Goal: Task Accomplishment & Management: Manage account settings

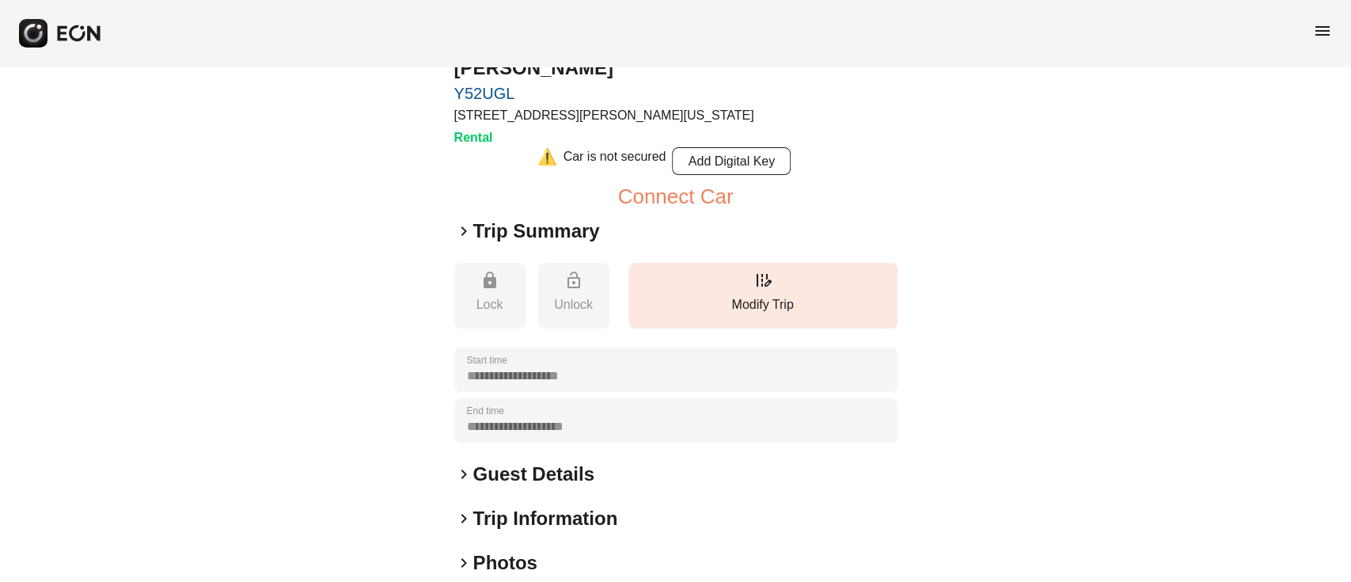
scroll to position [105, 0]
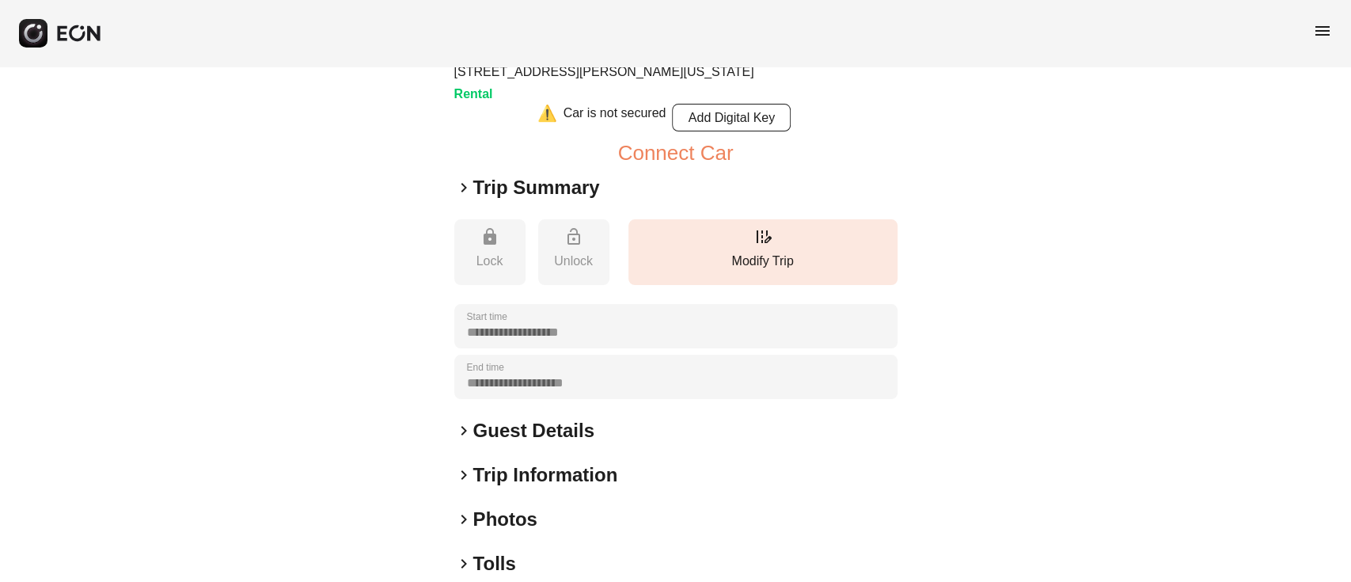
click at [528, 431] on h2 "Guest Details" at bounding box center [533, 430] width 121 height 25
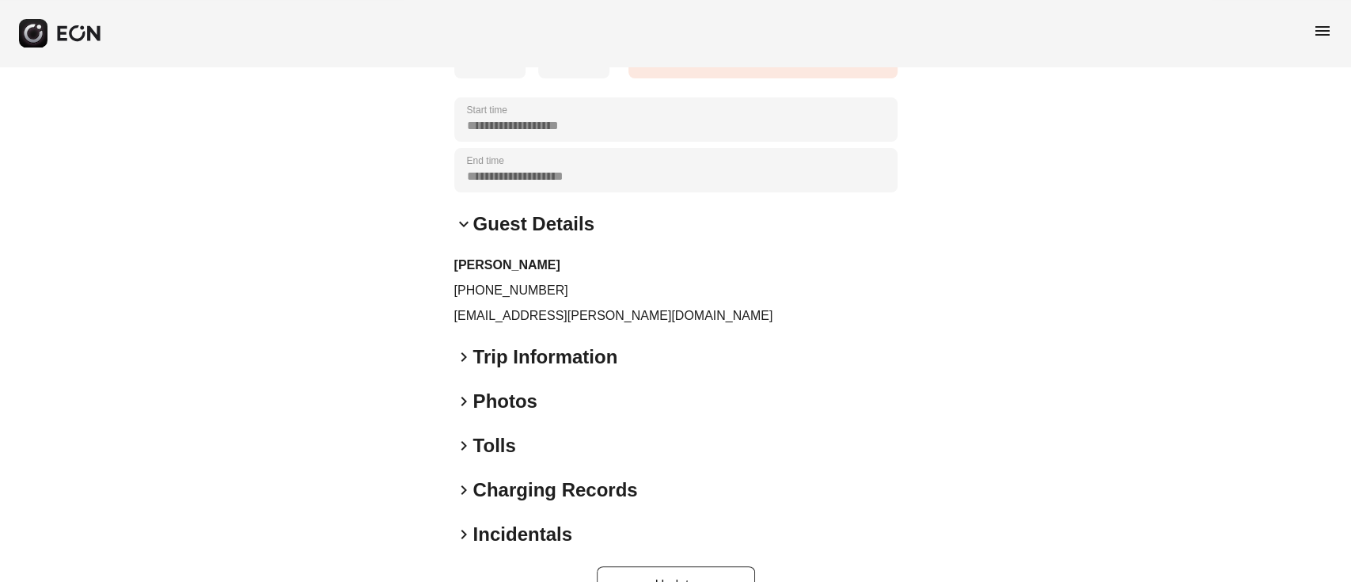
scroll to position [356, 0]
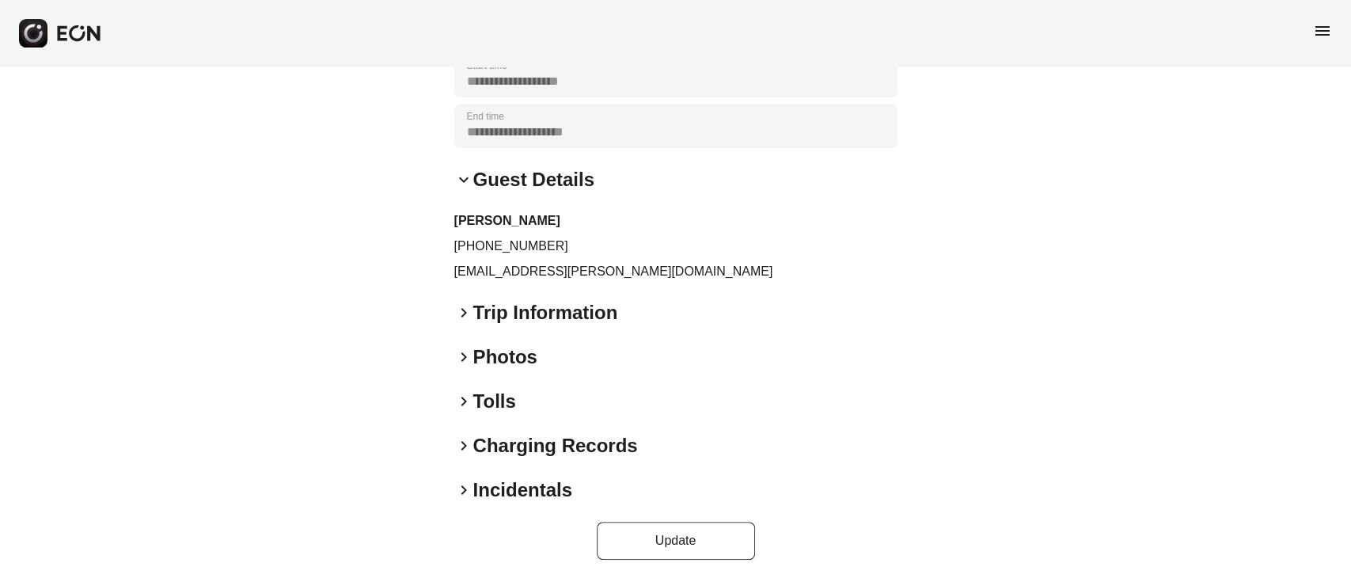
click at [543, 318] on h2 "Trip Information" at bounding box center [545, 312] width 145 height 25
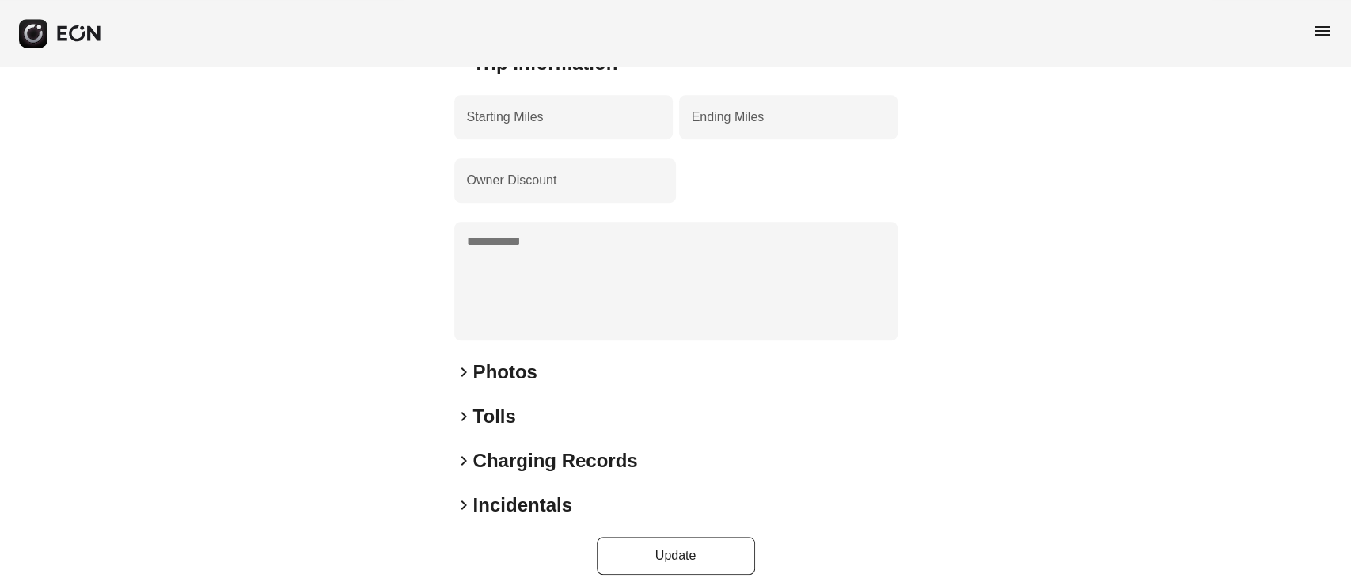
scroll to position [621, 0]
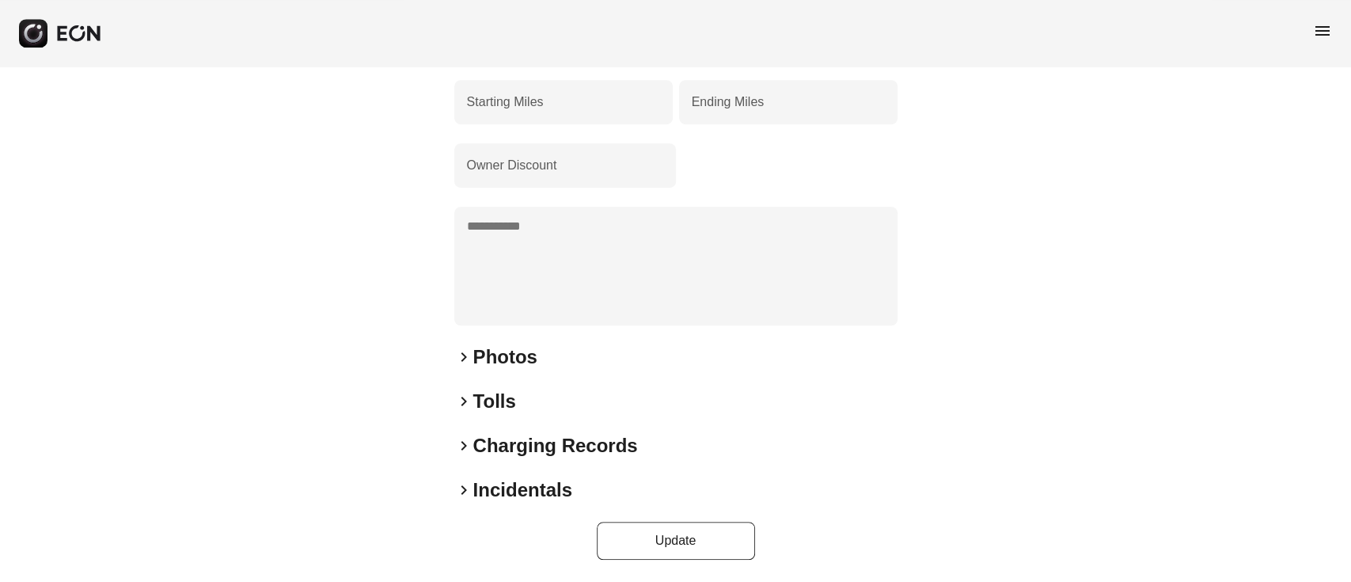
click at [497, 350] on h2 "Photos" at bounding box center [505, 356] width 64 height 25
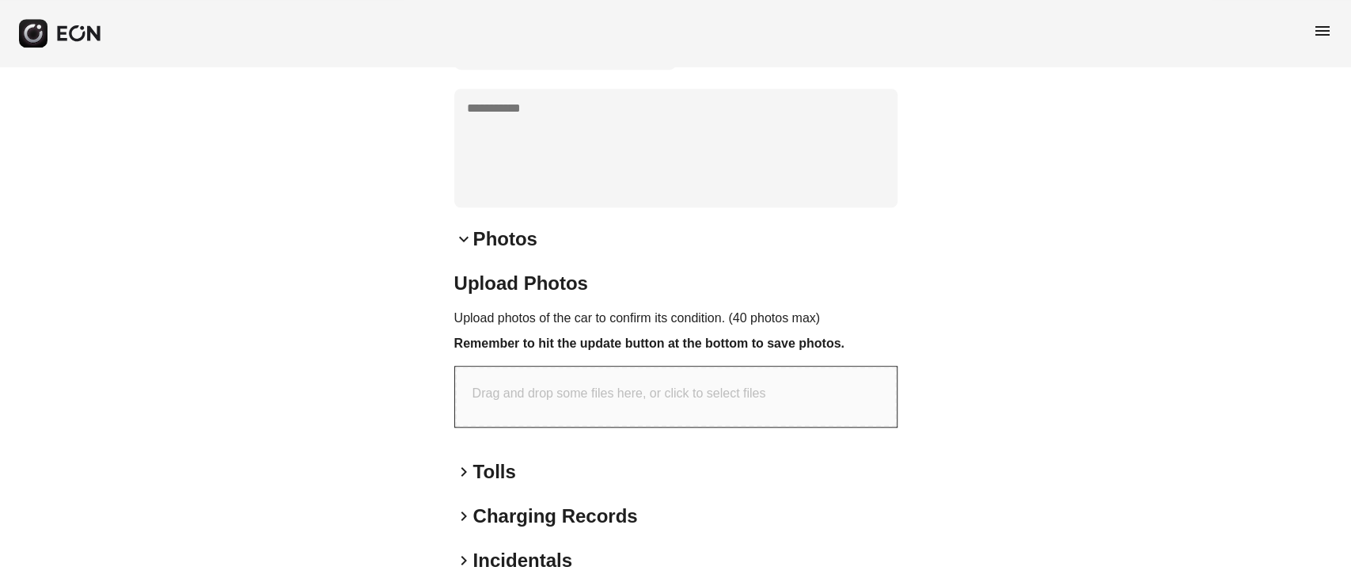
scroll to position [809, 0]
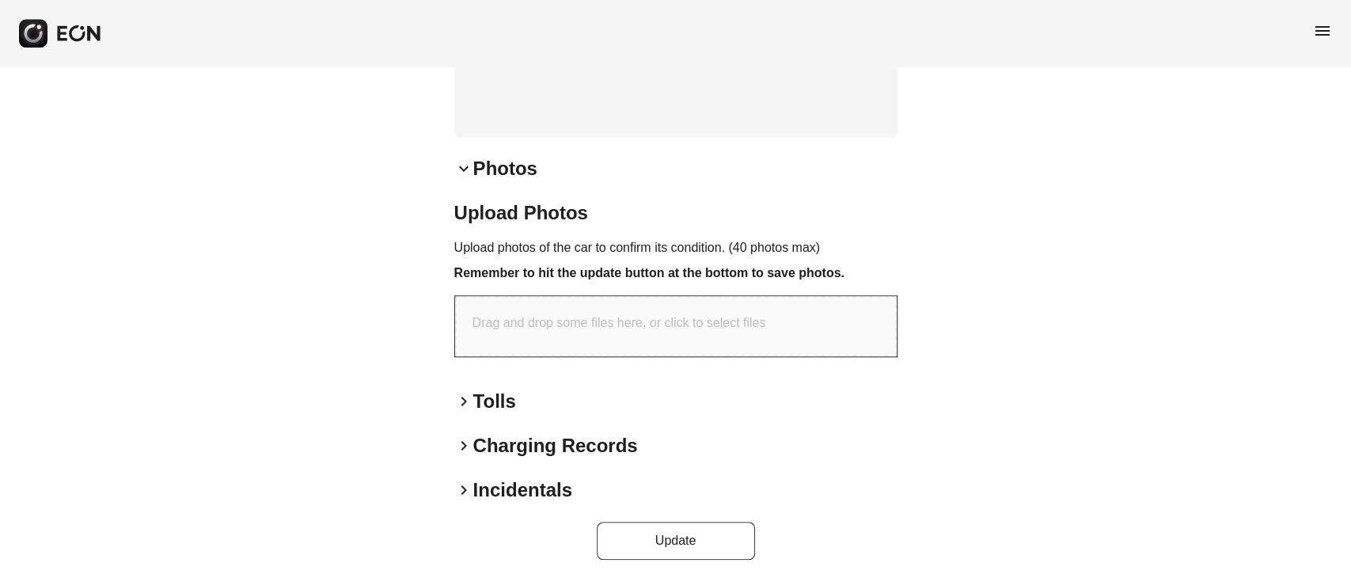
click at [472, 162] on span "keyboard_arrow_down" at bounding box center [463, 168] width 19 height 19
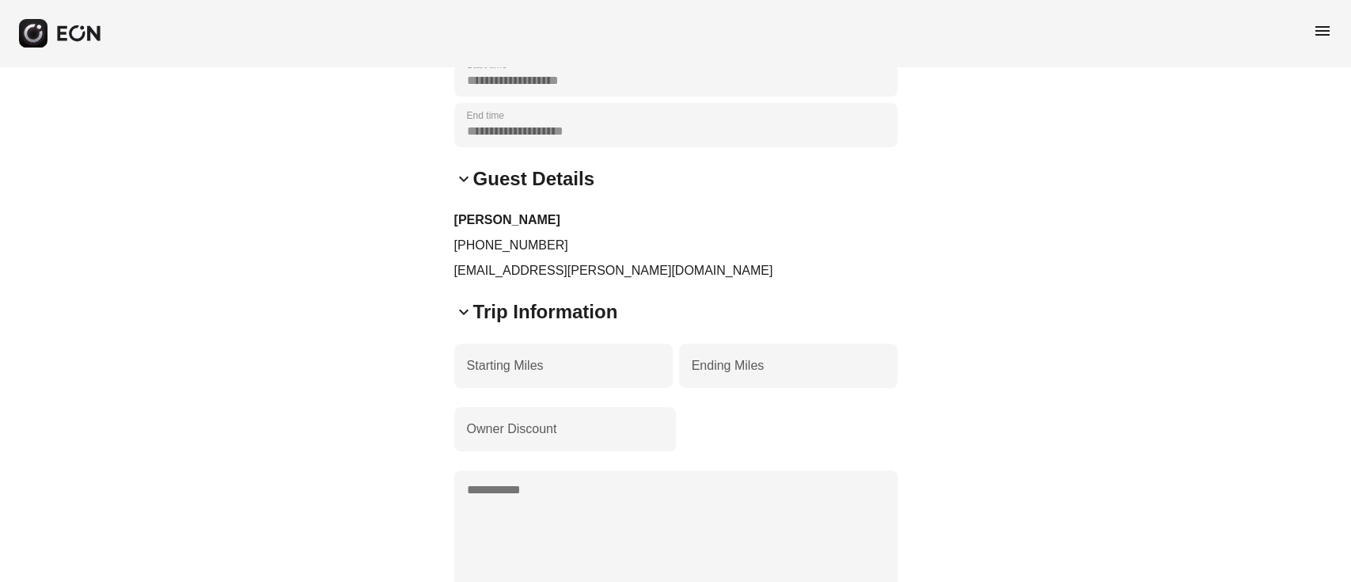
scroll to position [304, 0]
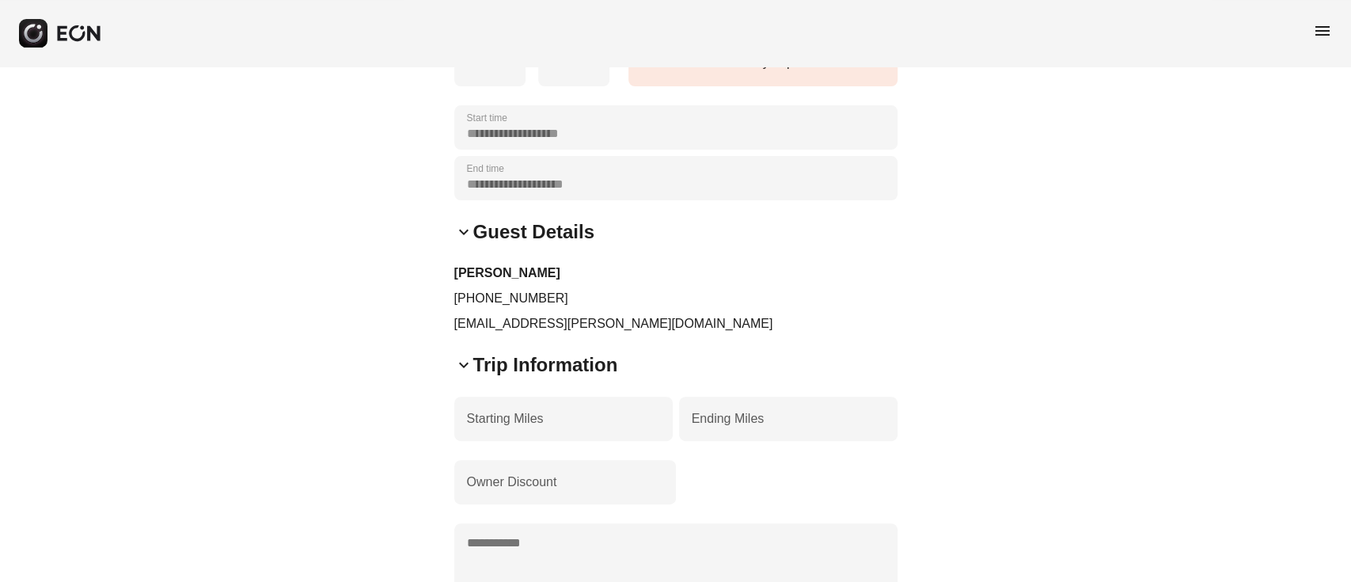
click at [492, 353] on h2 "Trip Information" at bounding box center [545, 364] width 145 height 25
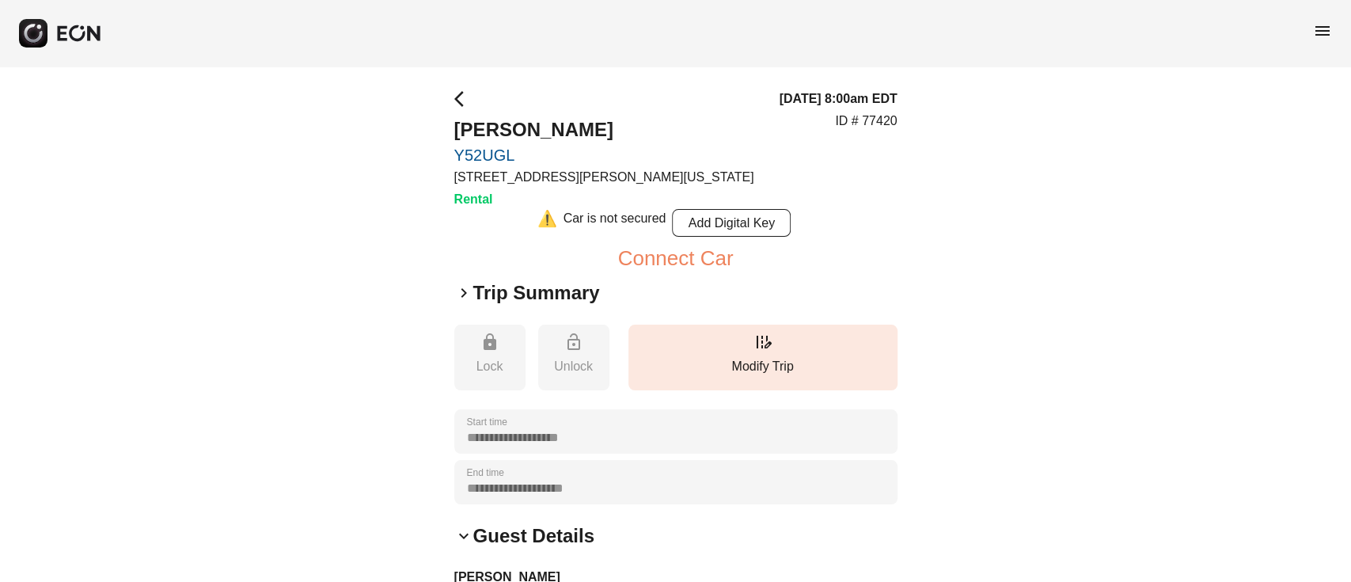
scroll to position [211, 0]
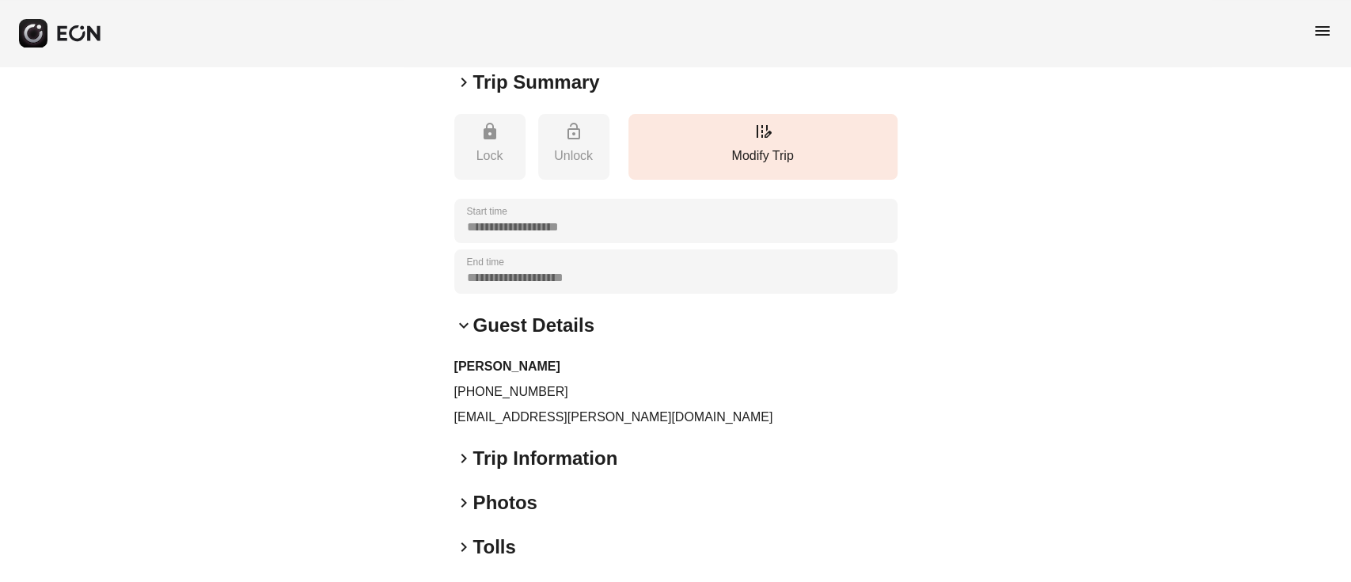
click at [488, 325] on h2 "Guest Details" at bounding box center [533, 325] width 121 height 25
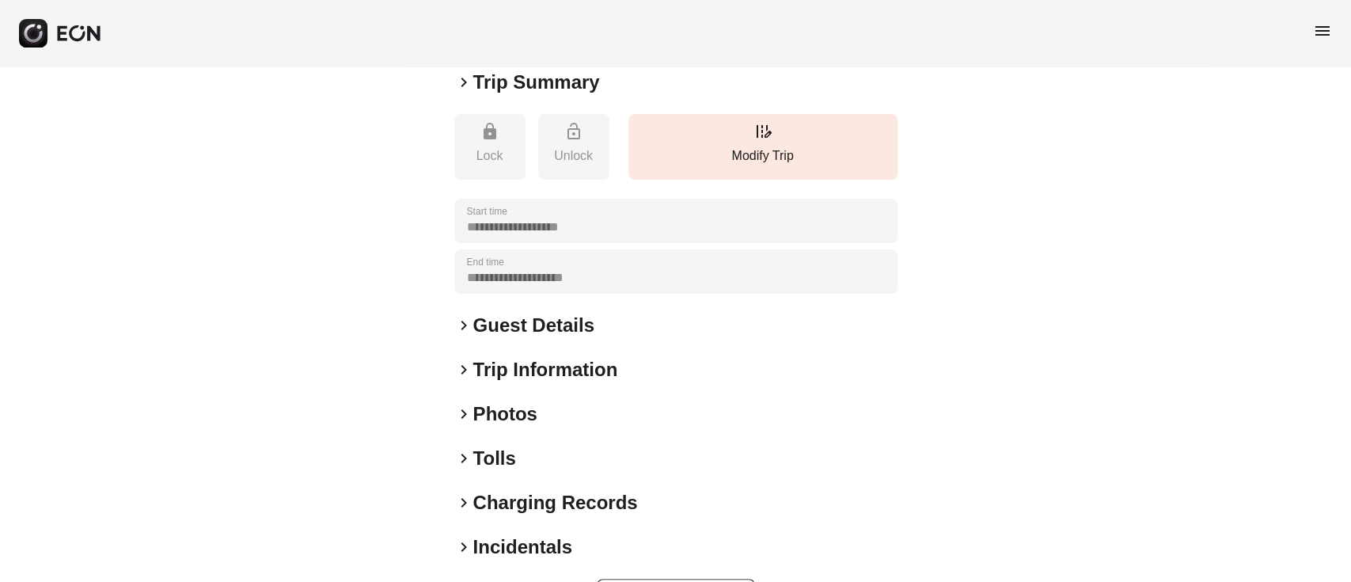
click at [496, 374] on h2 "Trip Information" at bounding box center [545, 369] width 145 height 25
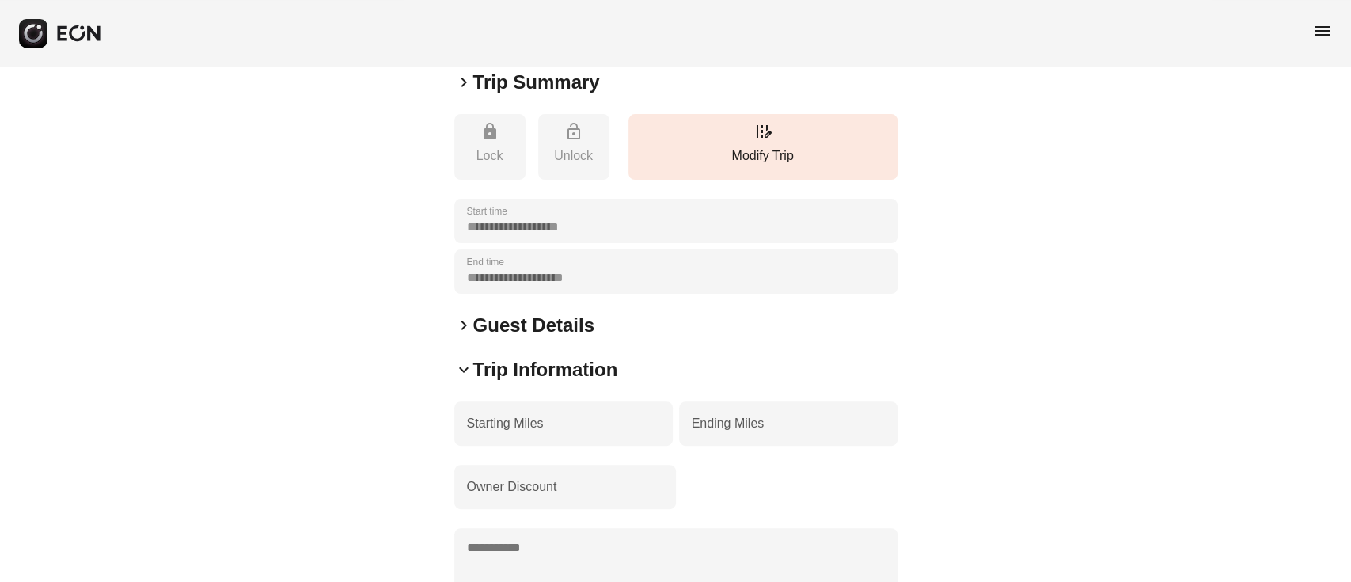
scroll to position [532, 0]
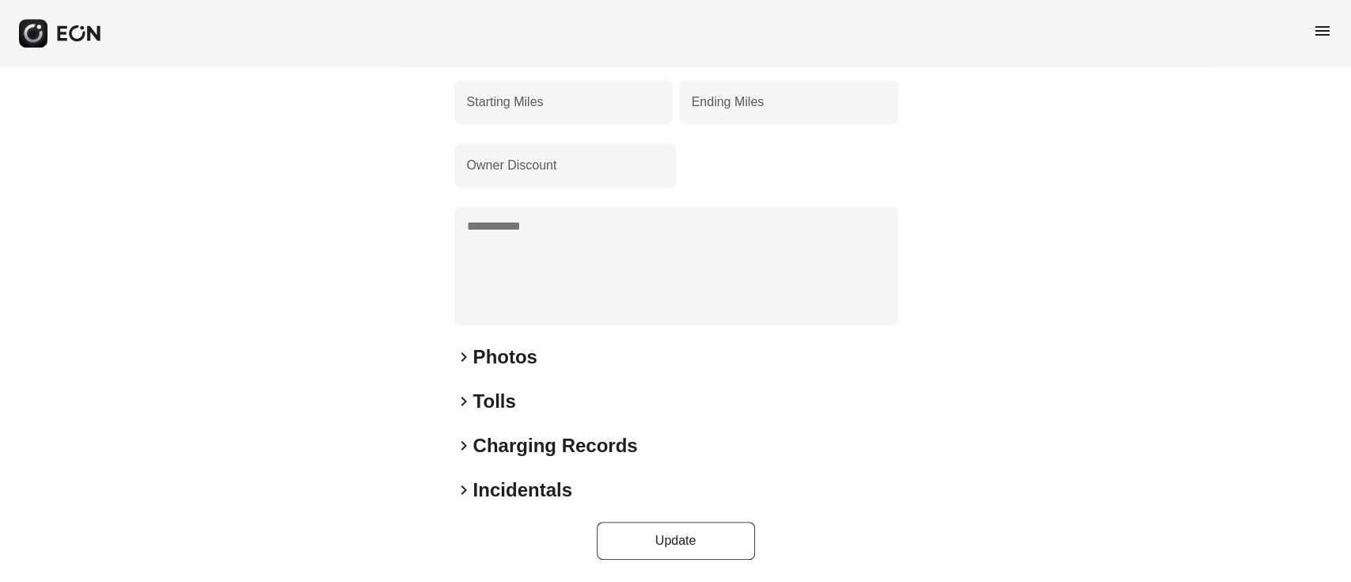
click at [496, 374] on div "**********" at bounding box center [675, 58] width 443 height 1002
click at [496, 367] on h2 "Photos" at bounding box center [505, 356] width 64 height 25
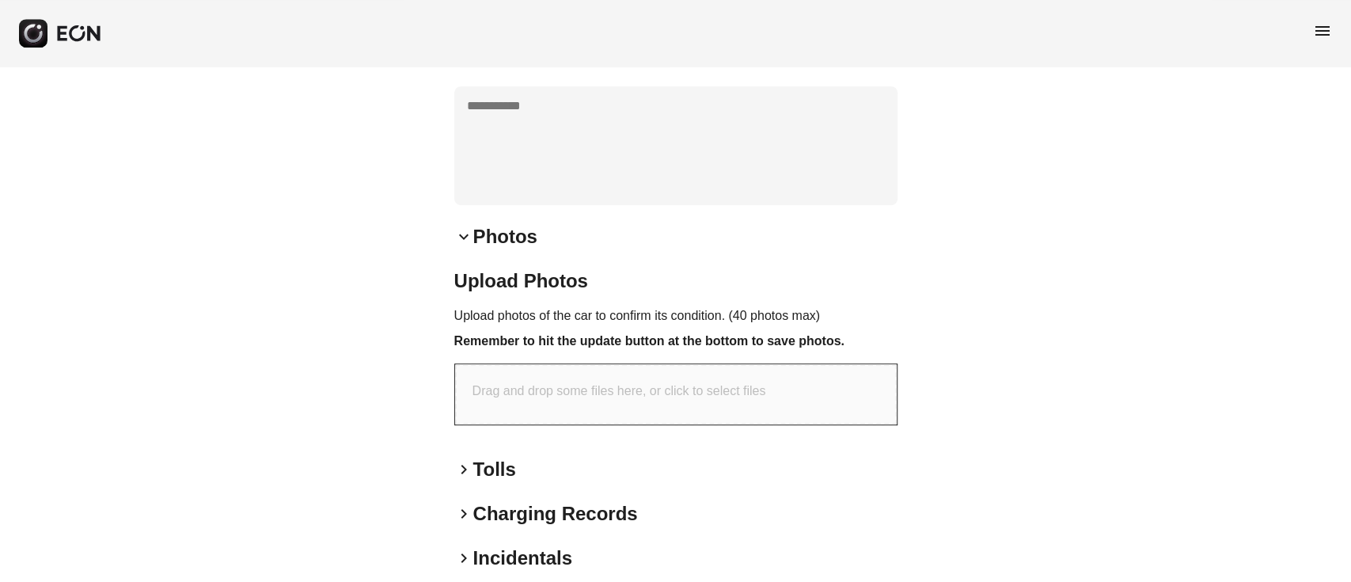
scroll to position [720, 0]
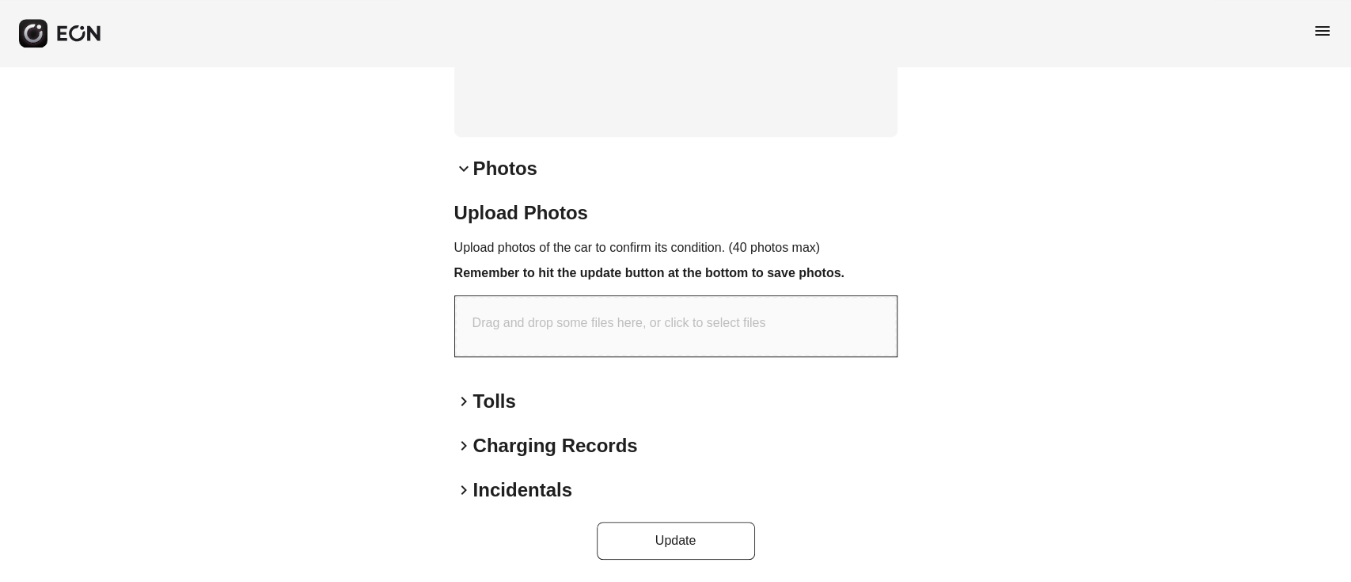
click at [519, 283] on div "Upload Photos Upload photos of the car to confirm its condition. (40 photos max…" at bounding box center [675, 284] width 443 height 169
click at [520, 322] on p "Drag and drop some files here, or click to select files" at bounding box center [620, 322] width 294 height 19
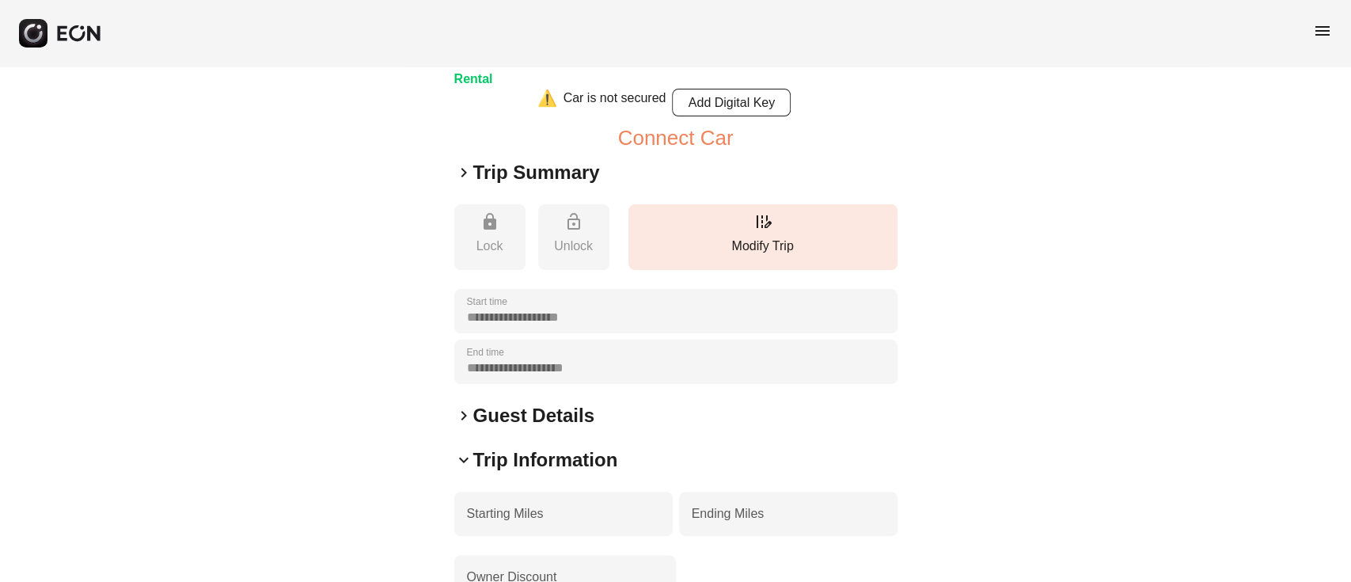
scroll to position [87, 0]
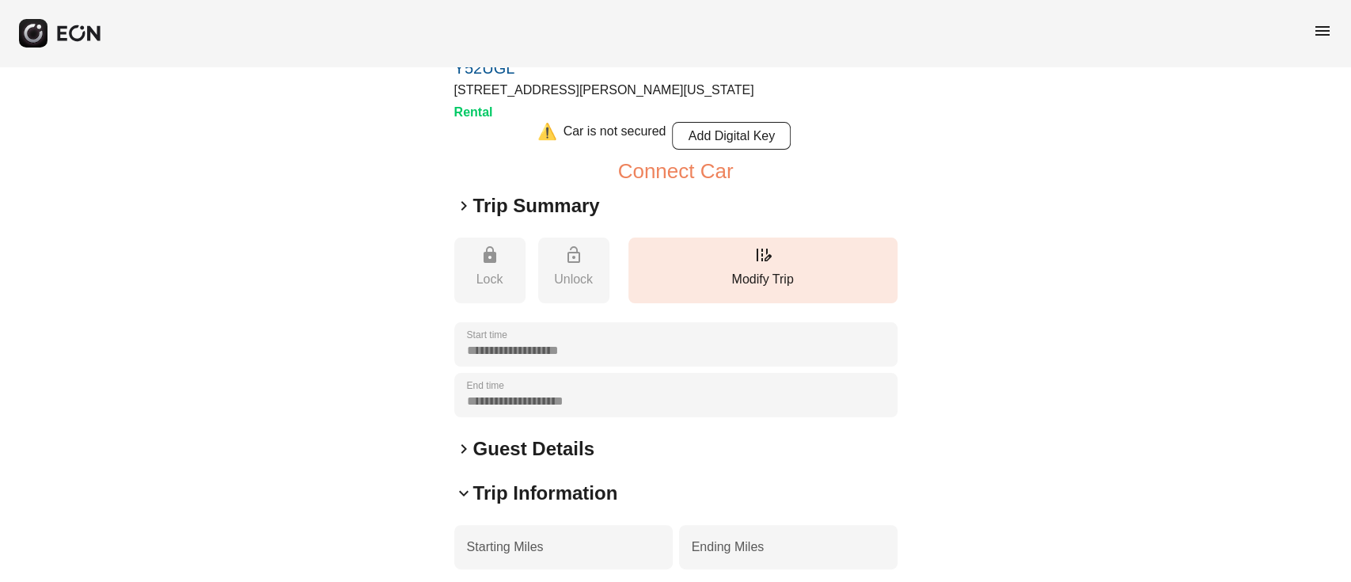
click at [513, 450] on h2 "Guest Details" at bounding box center [533, 448] width 121 height 25
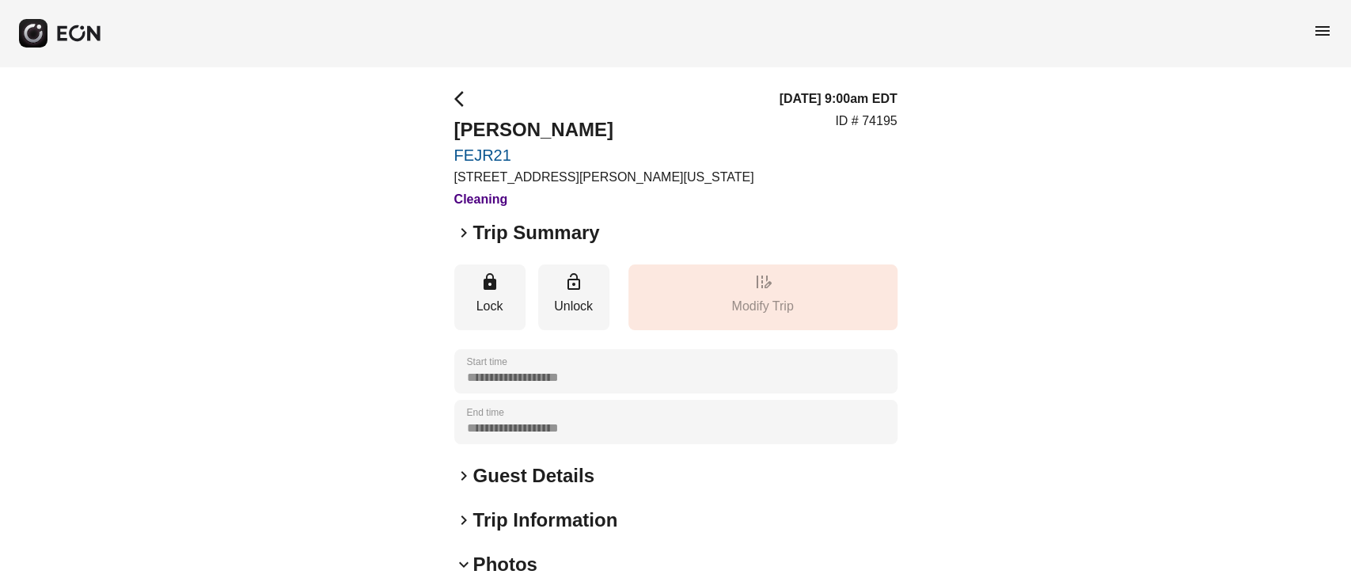
click at [1341, 28] on div "menu" at bounding box center [675, 33] width 1351 height 66
click at [1321, 29] on span "menu" at bounding box center [1322, 30] width 19 height 19
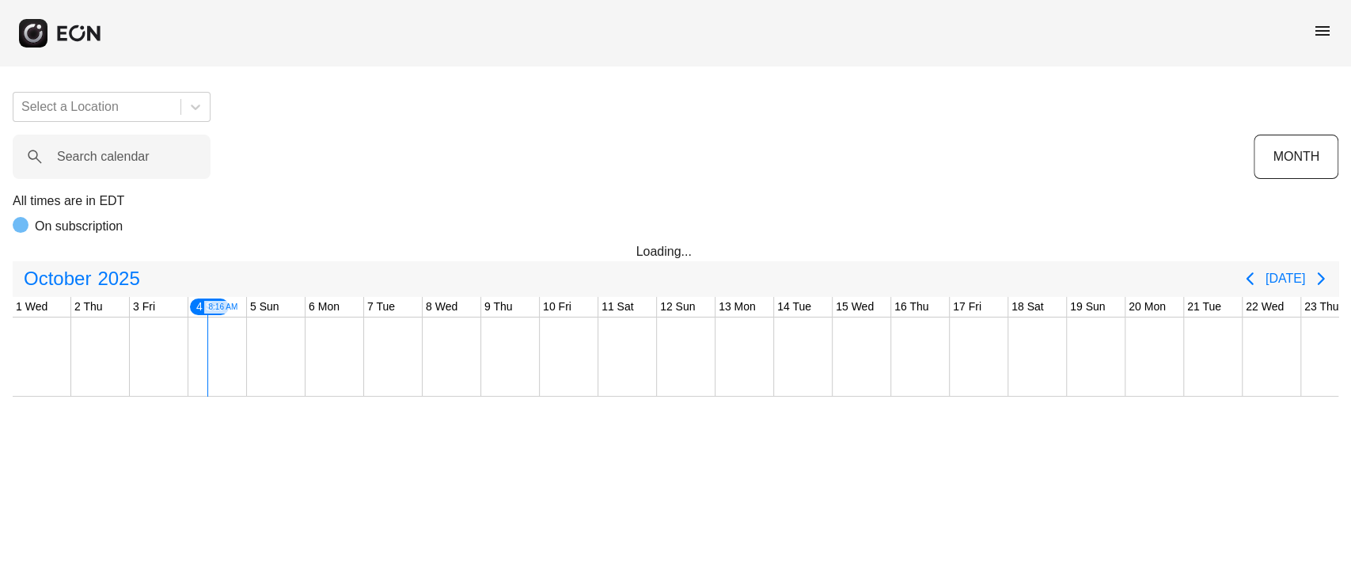
scroll to position [0, 177]
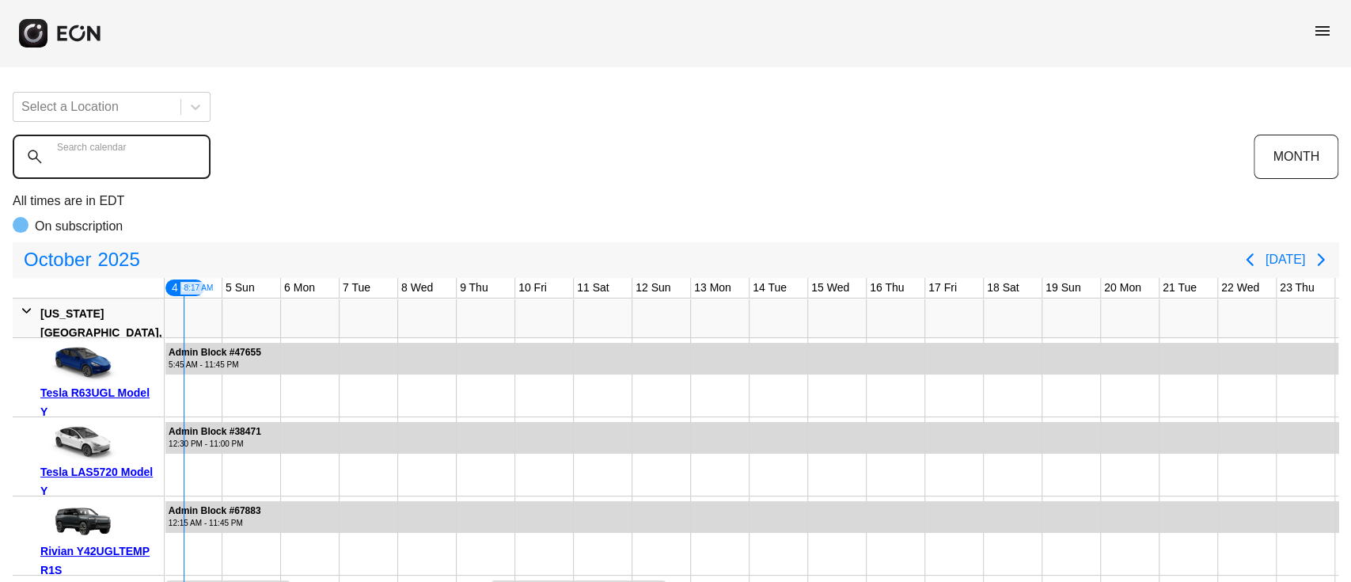
click at [160, 177] on calendar "Search calendar" at bounding box center [112, 157] width 198 height 44
paste calendar "******"
type calendar "******"
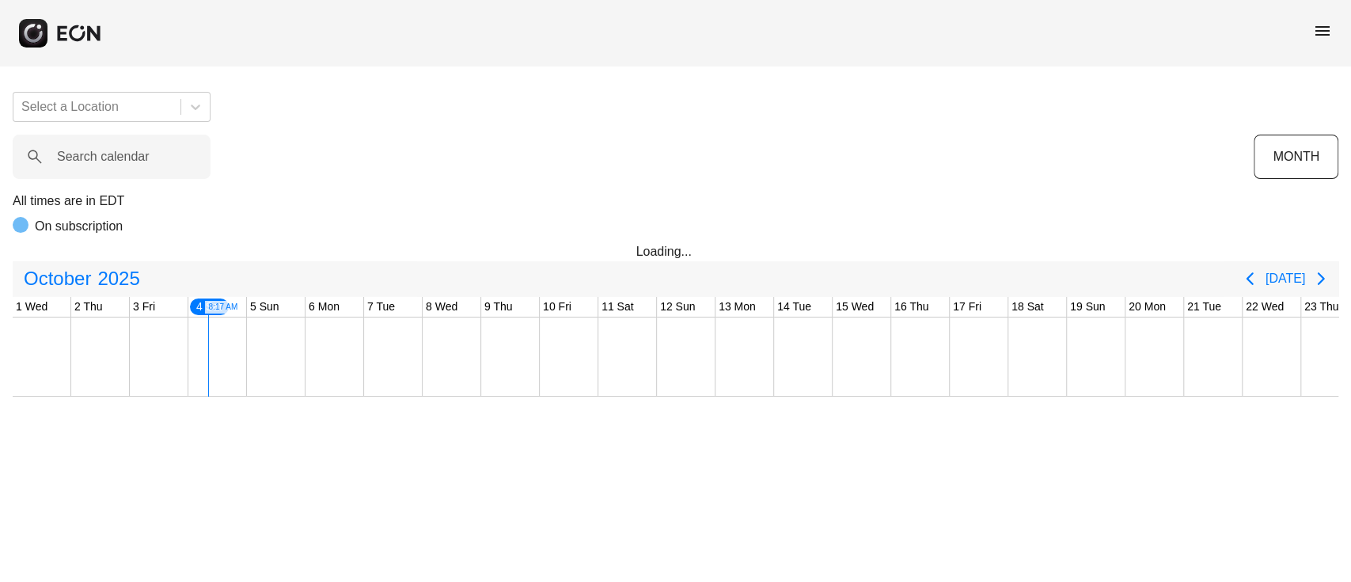
scroll to position [0, 177]
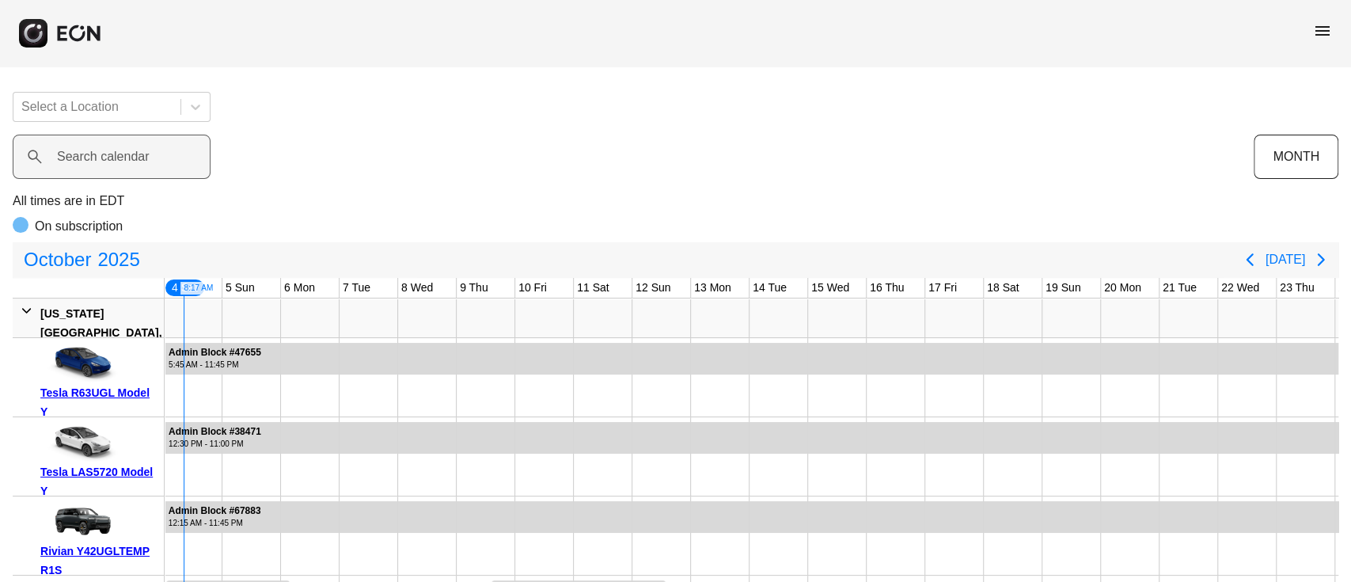
click at [146, 147] on label "Search calendar" at bounding box center [103, 156] width 93 height 19
click at [146, 146] on calendar "Search calendar" at bounding box center [112, 157] width 198 height 44
paste calendar "******"
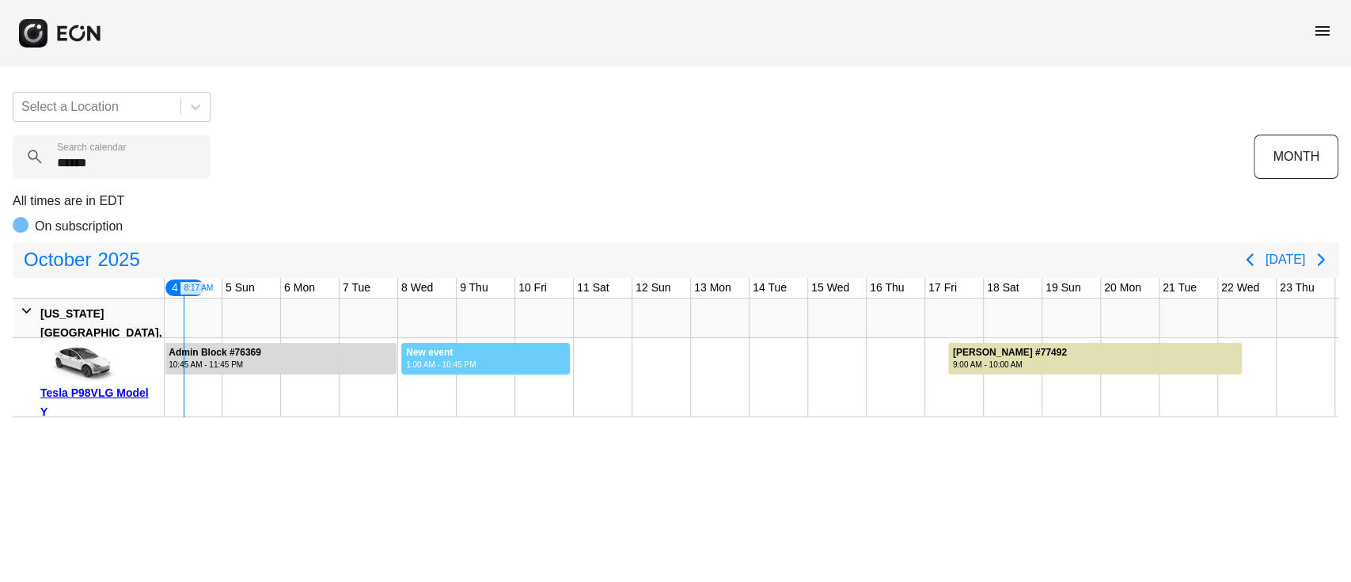
drag, startPoint x: 401, startPoint y: 363, endPoint x: 570, endPoint y: 348, distance: 170.0
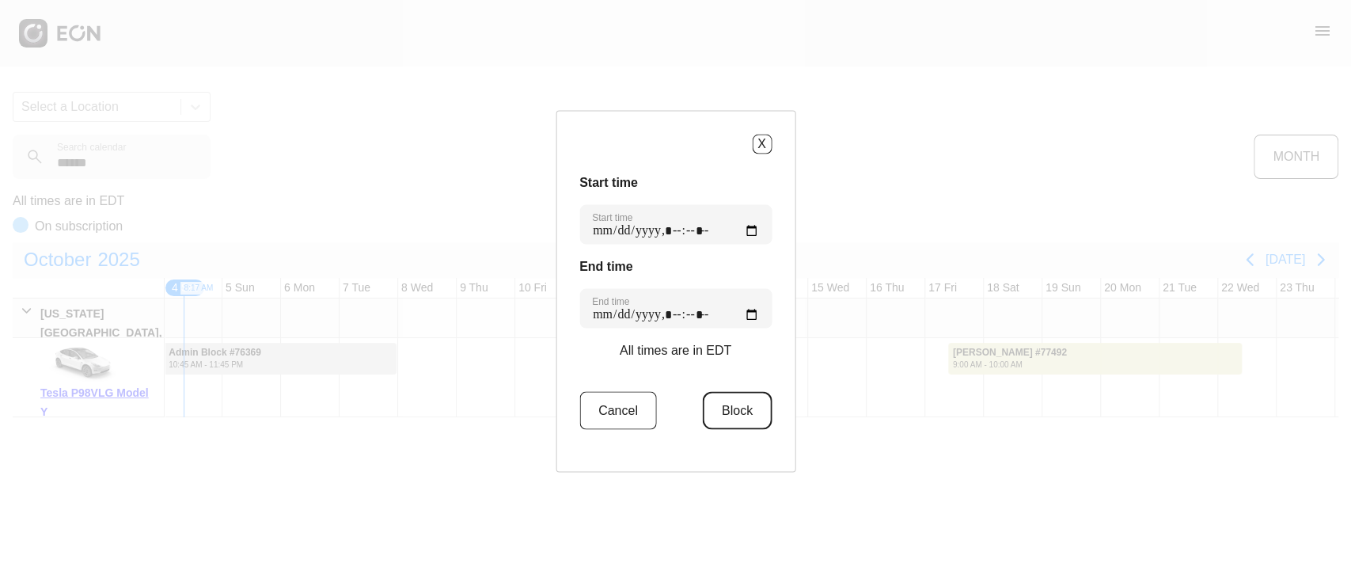
click at [720, 397] on button "Block" at bounding box center [737, 410] width 69 height 38
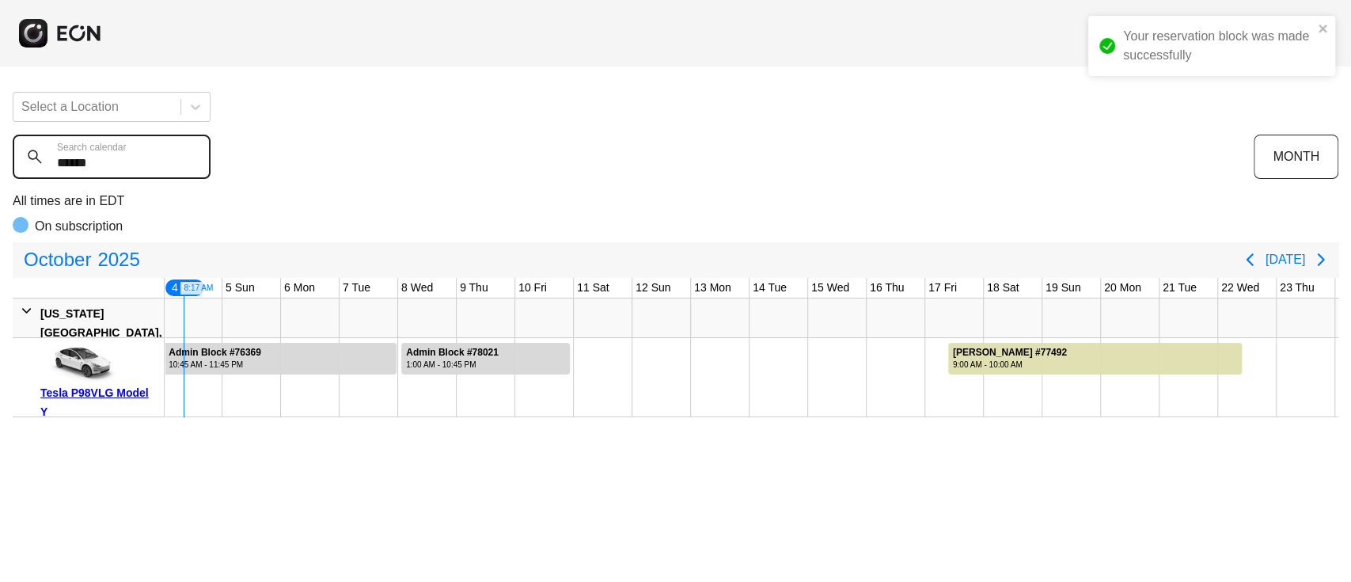
click at [197, 165] on calendar "******" at bounding box center [112, 157] width 198 height 44
click at [184, 172] on calendar "*****" at bounding box center [112, 157] width 198 height 44
paste calendar "*"
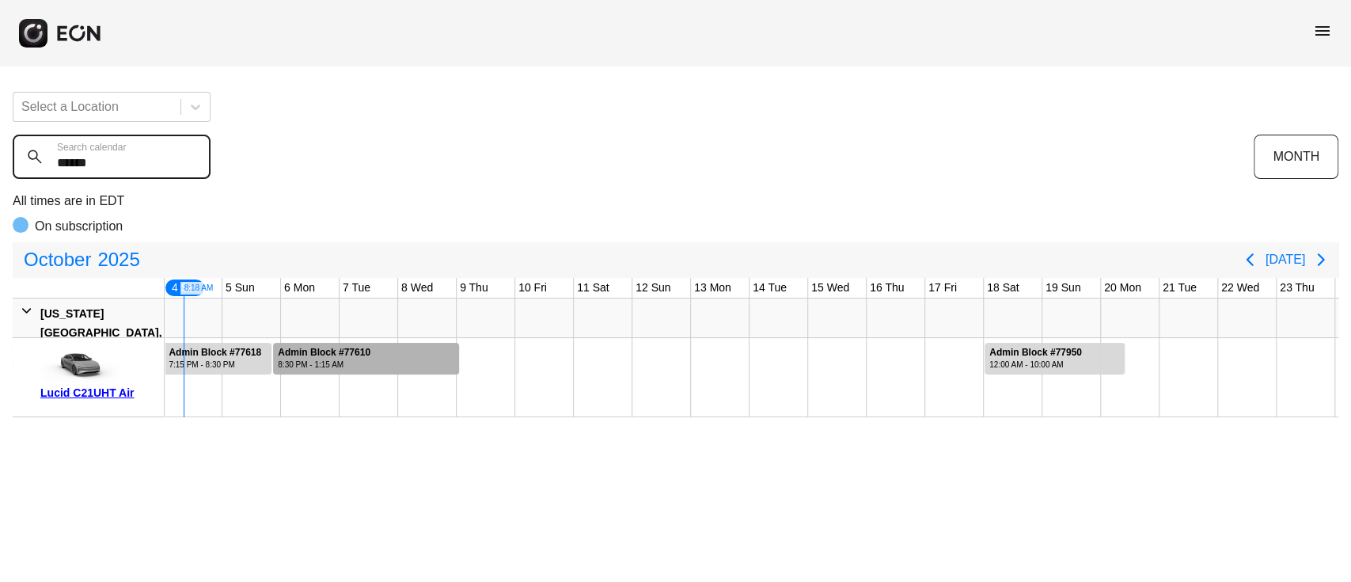
type calendar "******"
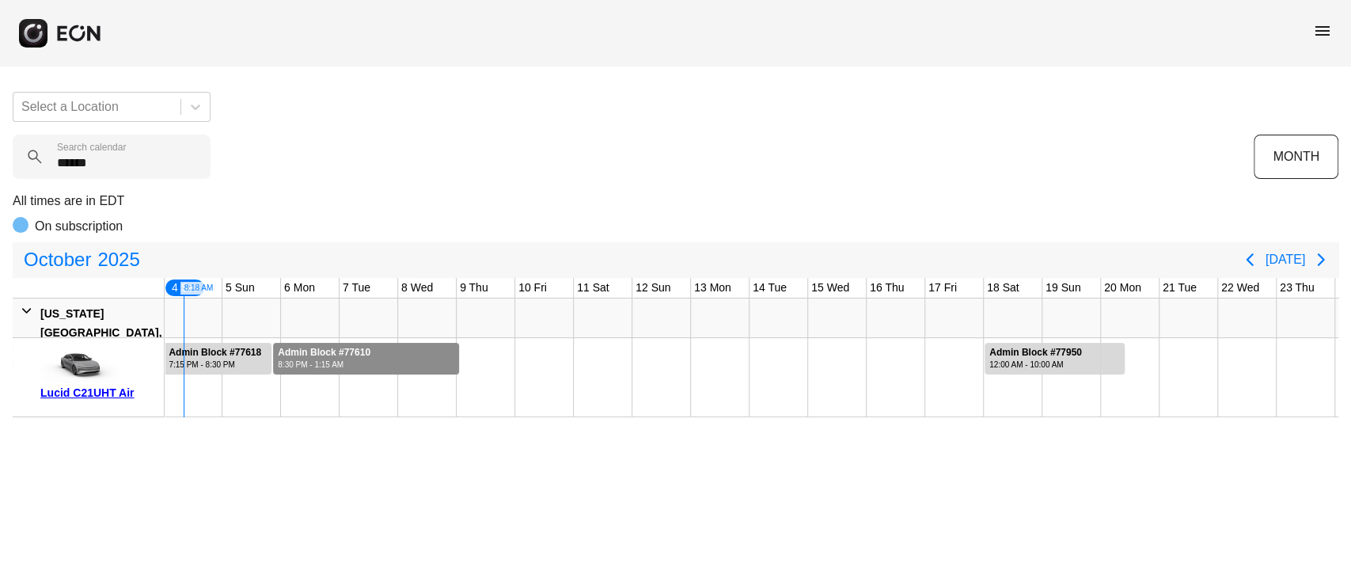
drag, startPoint x: 458, startPoint y: 359, endPoint x: 492, endPoint y: 356, distance: 33.3
click at [492, 356] on div "Admin Block #77605 12:30 AM - 6:30 PM Admin Block #77605, Lucid C21UHT Air, Sta…" at bounding box center [896, 377] width 1816 height 79
drag, startPoint x: 459, startPoint y: 358, endPoint x: 500, endPoint y: 358, distance: 41.2
click at [500, 358] on div "Admin Block #77605 12:30 AM - 6:30 PM Admin Block #77605, Lucid C21UHT Air, Sta…" at bounding box center [896, 377] width 1816 height 79
drag, startPoint x: 549, startPoint y: 351, endPoint x: 571, endPoint y: 351, distance: 22.2
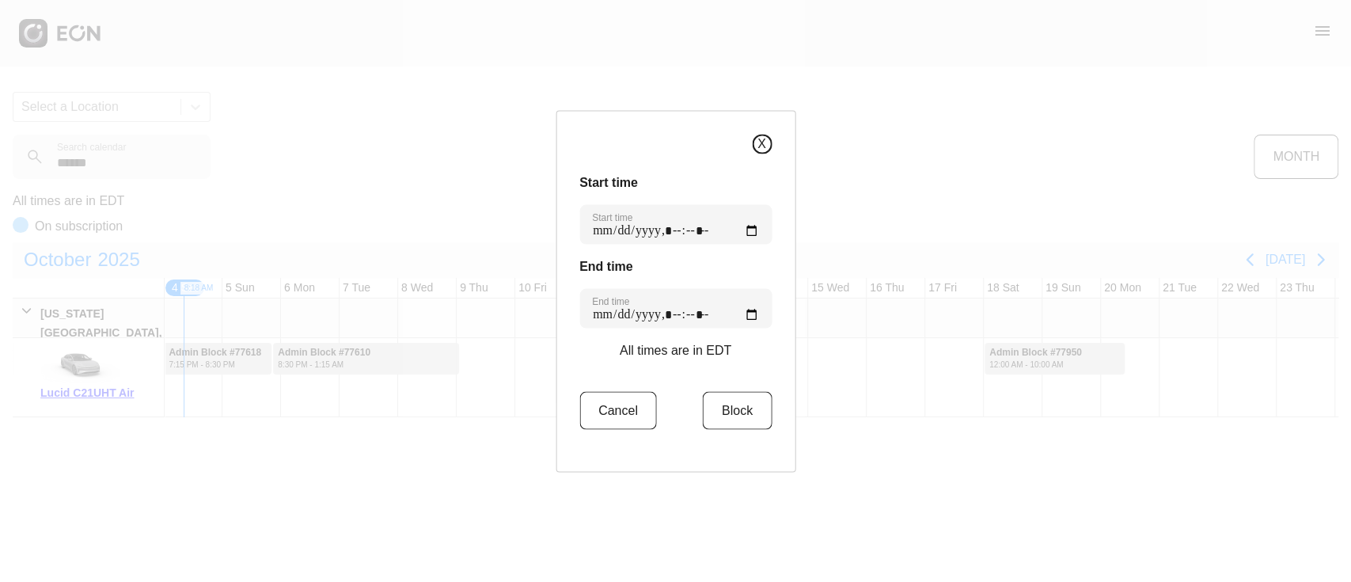
click at [752, 146] on button "X" at bounding box center [762, 144] width 20 height 20
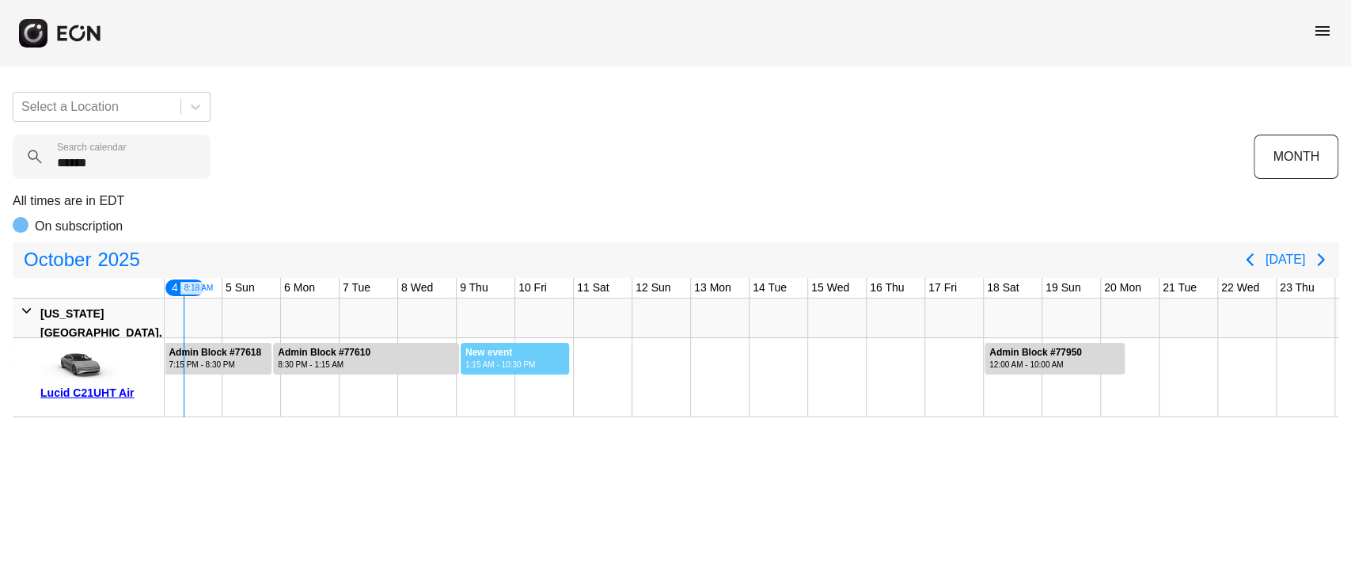
drag, startPoint x: 460, startPoint y: 355, endPoint x: 570, endPoint y: 356, distance: 110.0
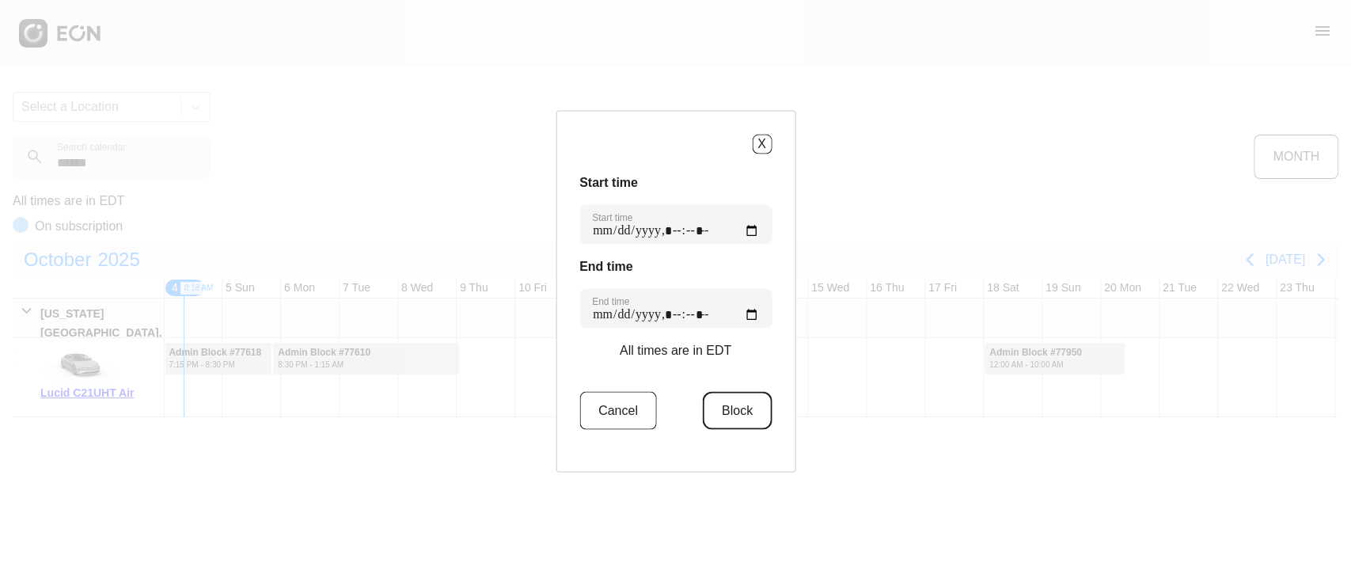
click at [703, 404] on button "Block" at bounding box center [737, 410] width 69 height 38
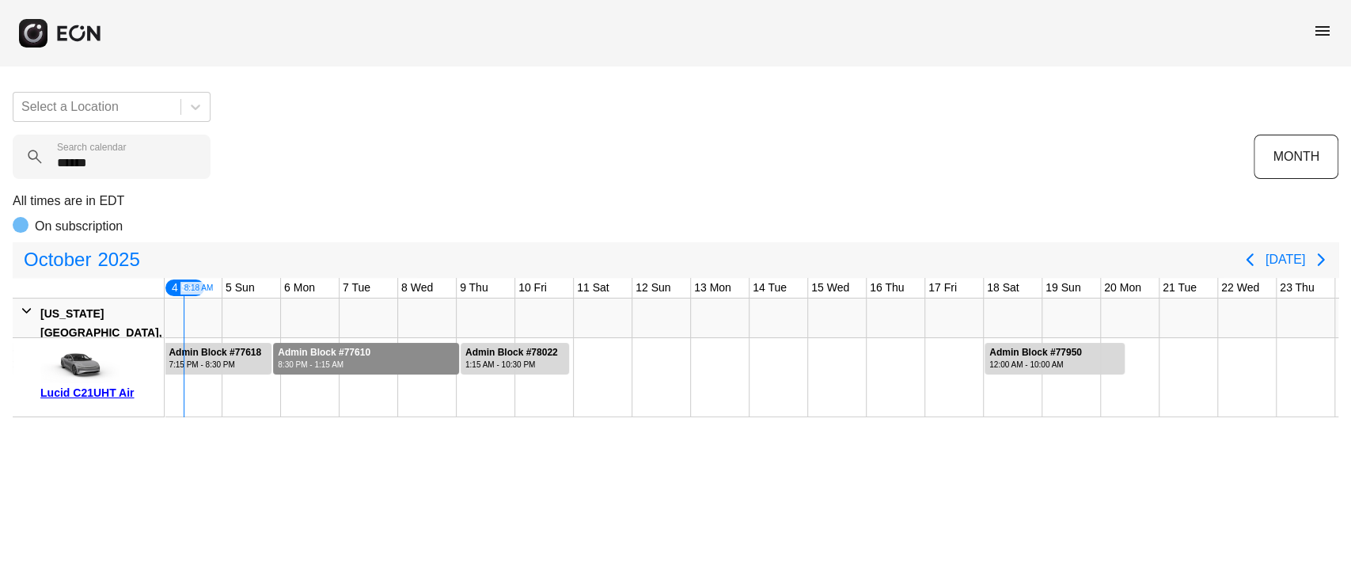
click at [395, 368] on div at bounding box center [366, 359] width 186 height 32
click at [394, 368] on div at bounding box center [366, 359] width 186 height 32
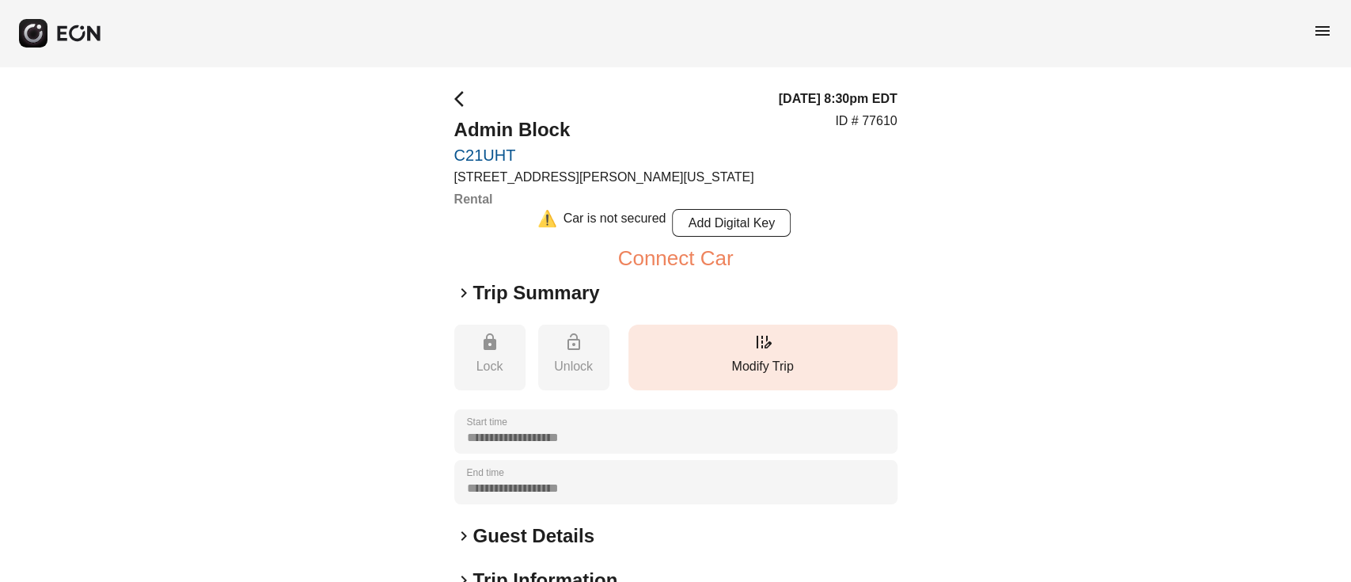
click at [710, 363] on p "Modify Trip" at bounding box center [762, 366] width 253 height 19
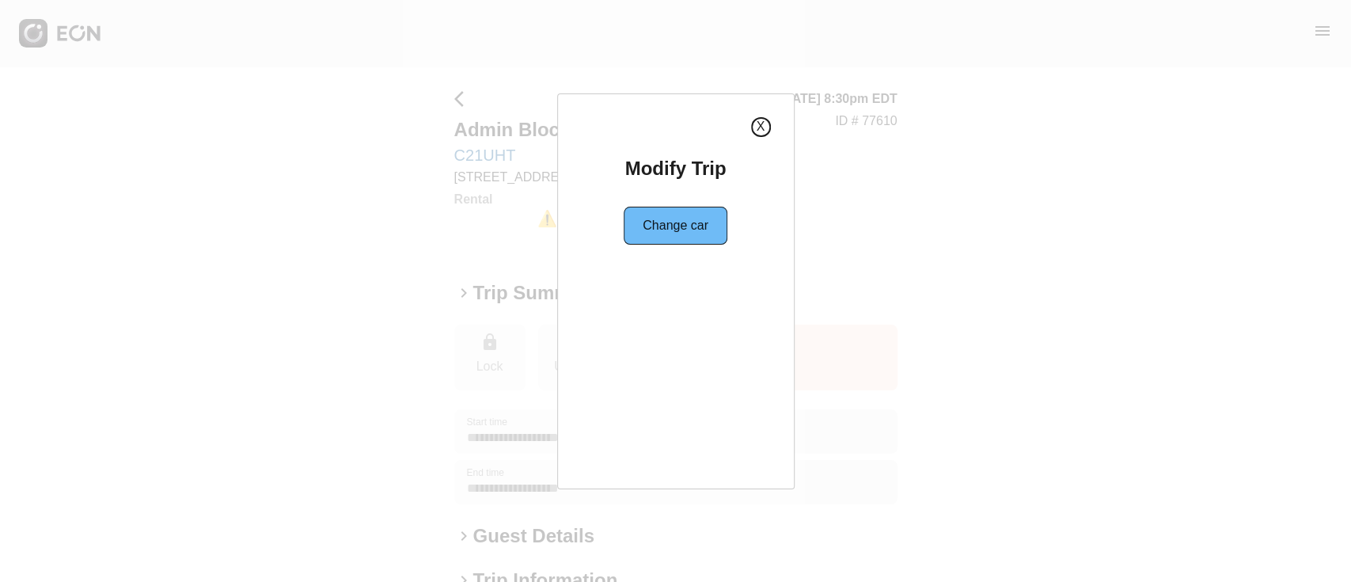
click at [755, 136] on div "X" at bounding box center [676, 127] width 190 height 20
click at [764, 130] on button "X" at bounding box center [761, 127] width 20 height 20
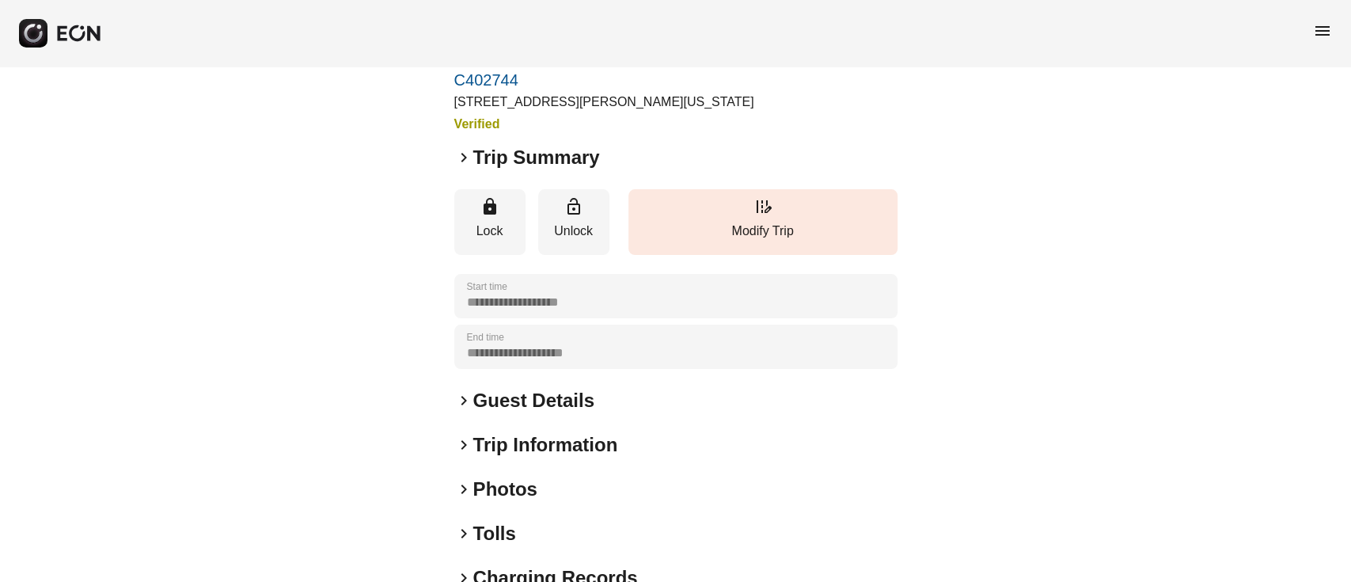
scroll to position [105, 0]
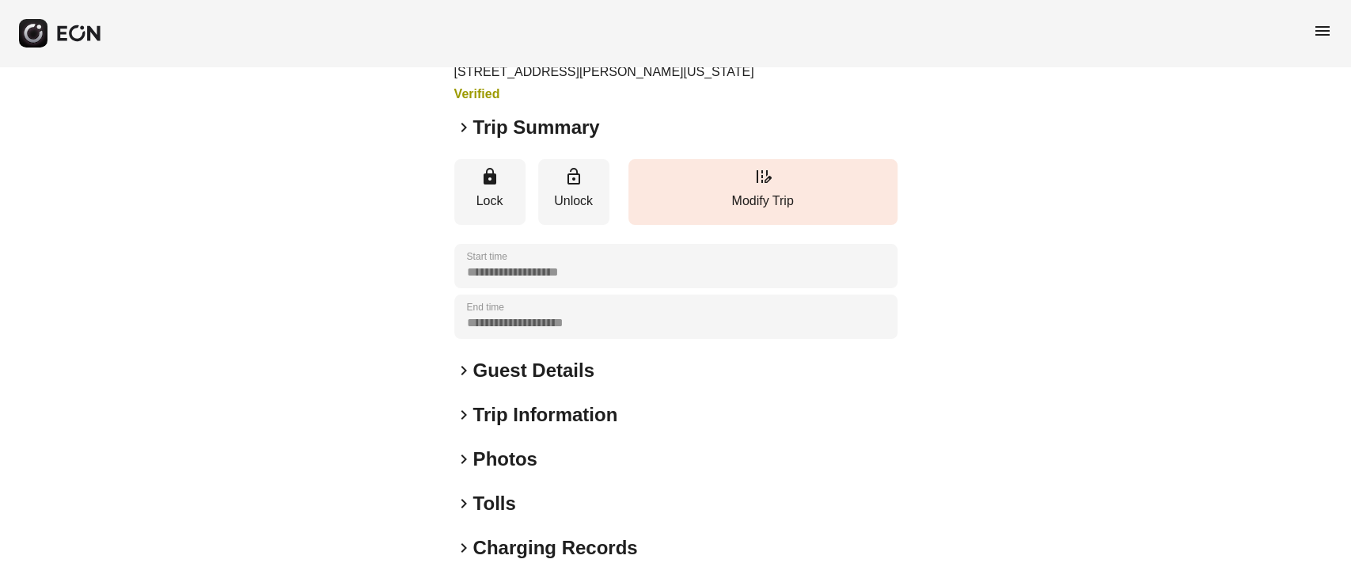
click at [519, 410] on h2 "Trip Information" at bounding box center [545, 414] width 145 height 25
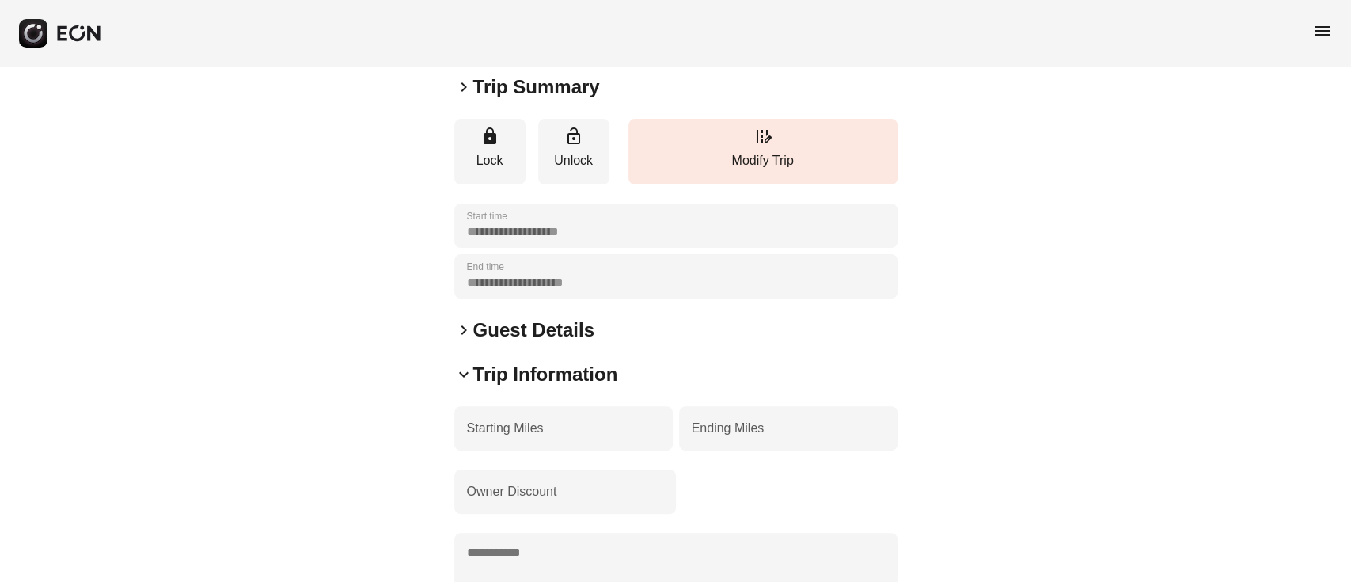
scroll to position [0, 0]
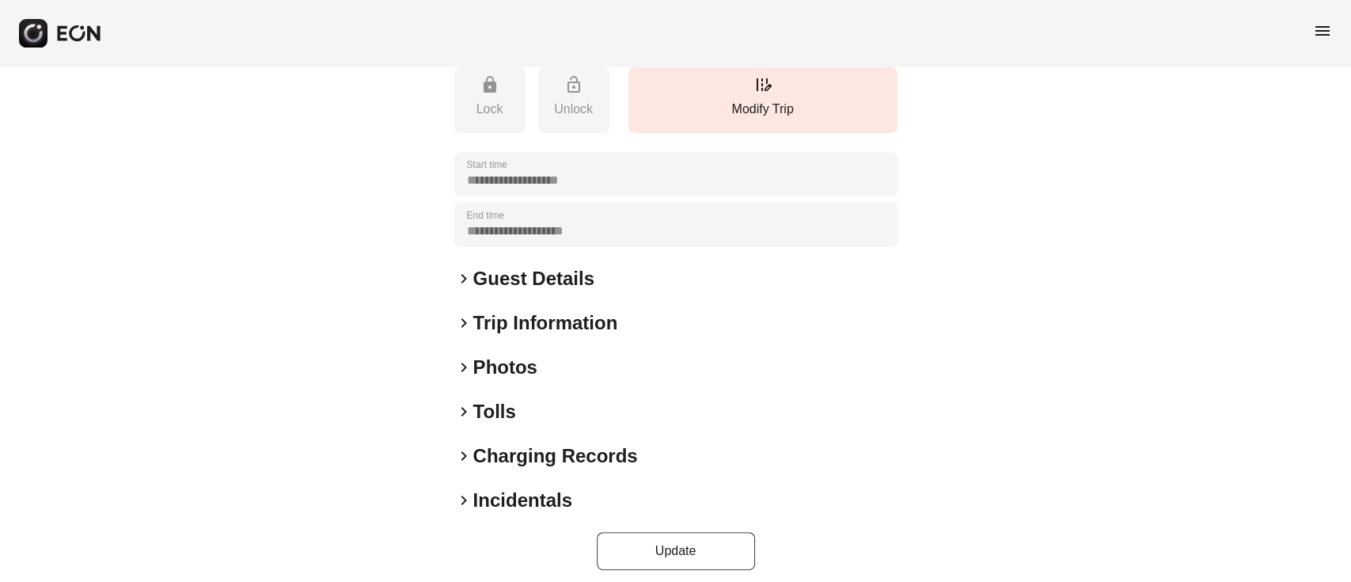
scroll to position [268, 0]
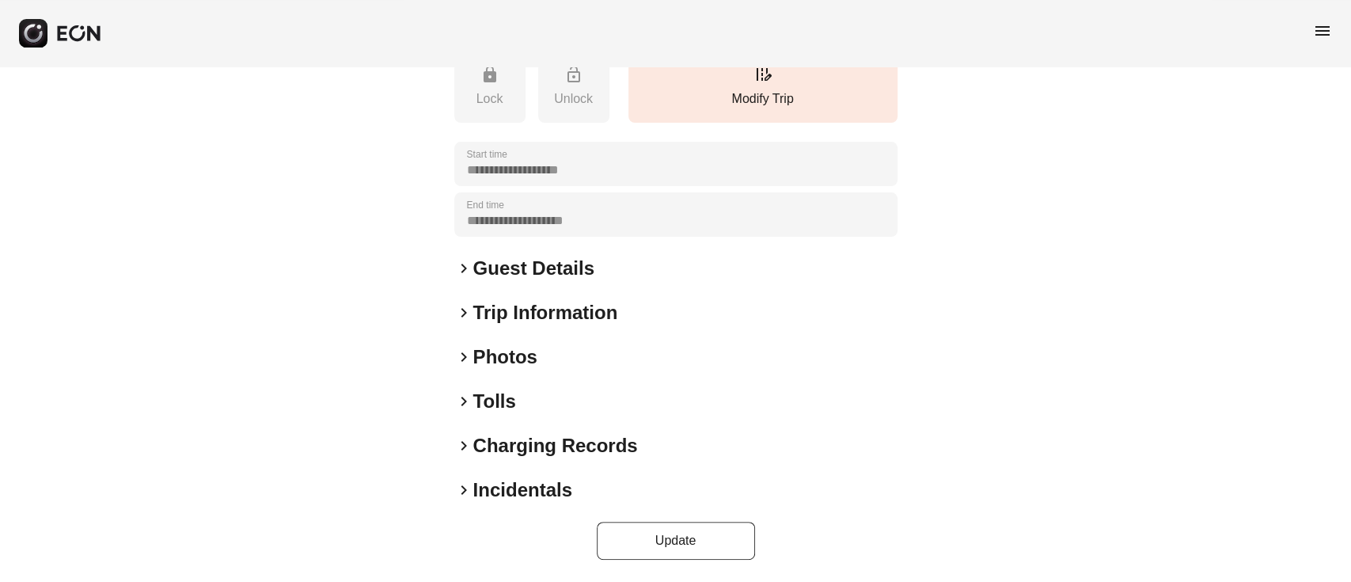
click at [515, 275] on h2 "Guest Details" at bounding box center [533, 268] width 121 height 25
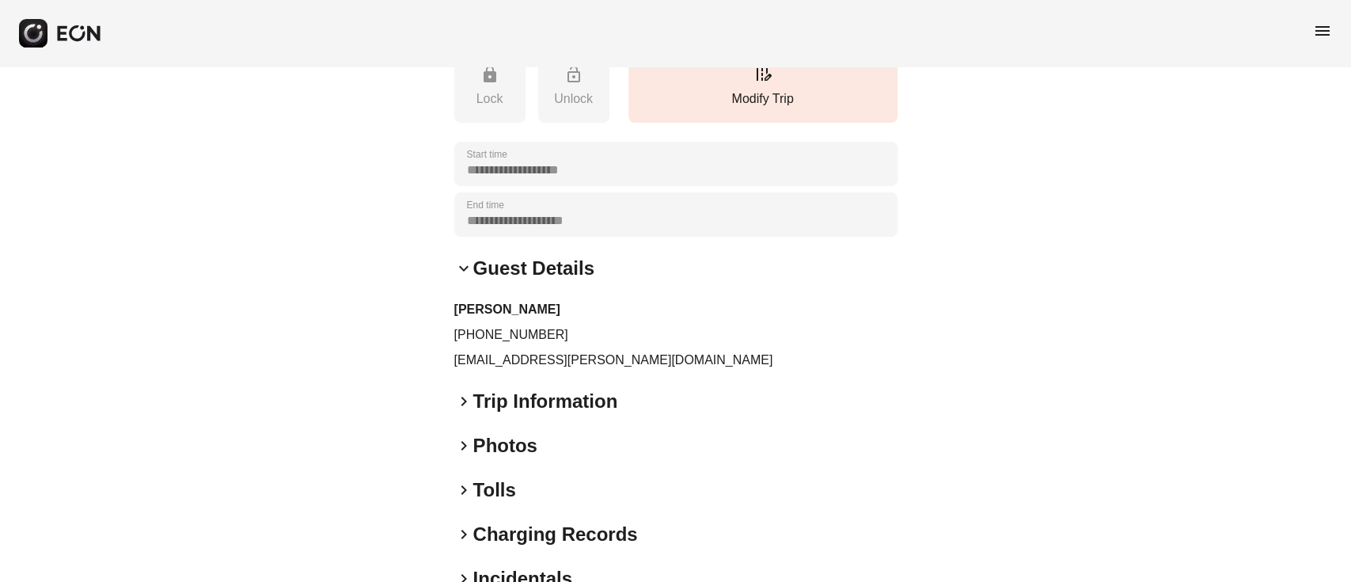
click at [488, 436] on h2 "Photos" at bounding box center [505, 445] width 64 height 25
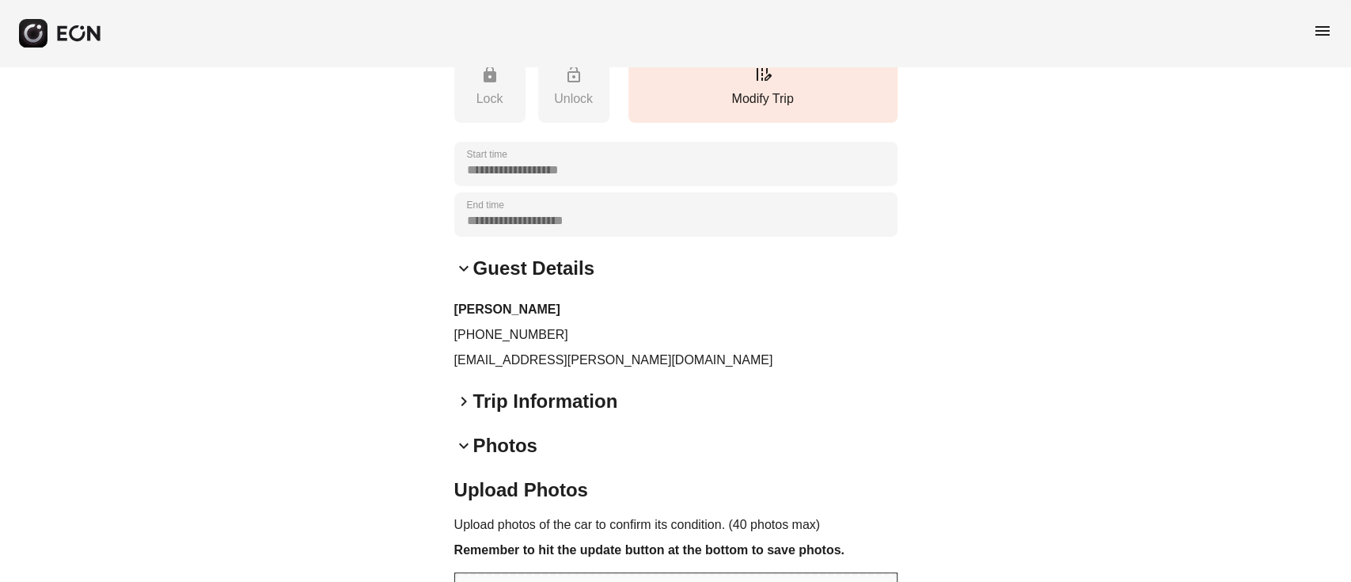
scroll to position [545, 0]
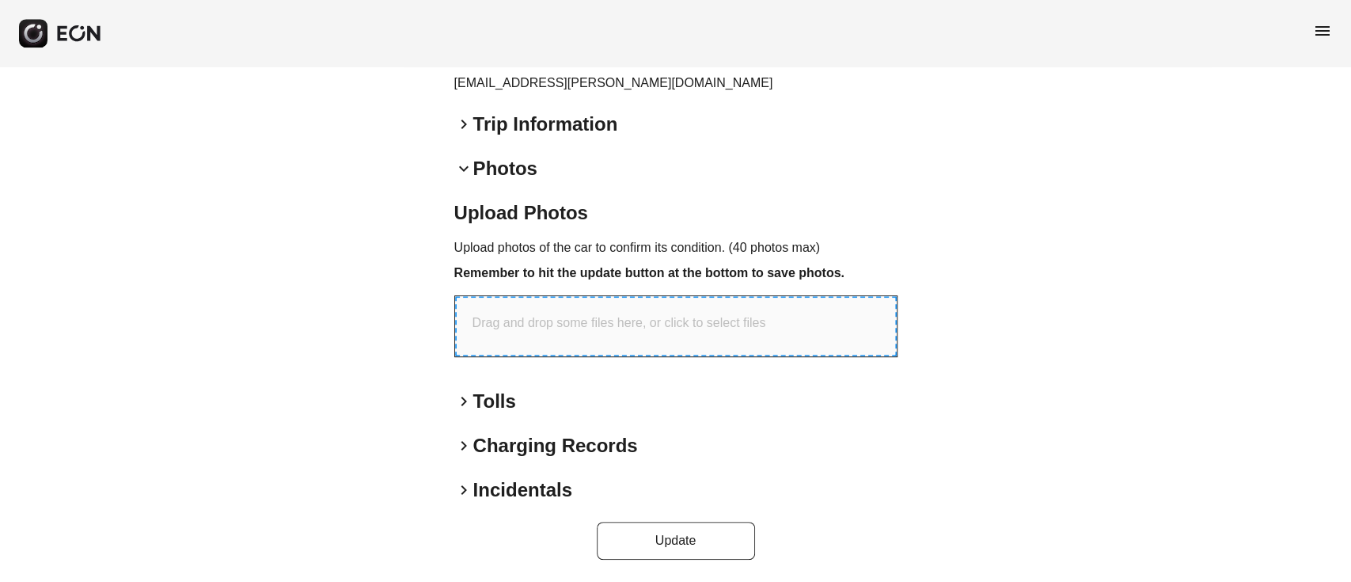
click at [569, 338] on div "Drag and drop some files here, or click to select files" at bounding box center [676, 326] width 442 height 60
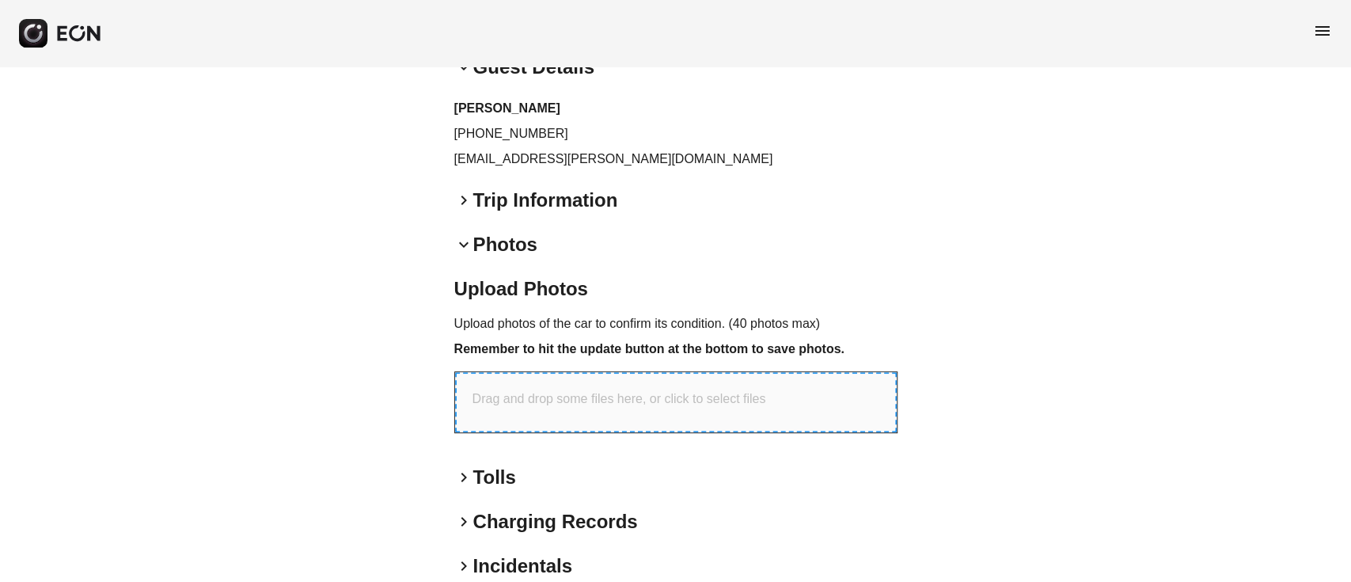
scroll to position [439, 0]
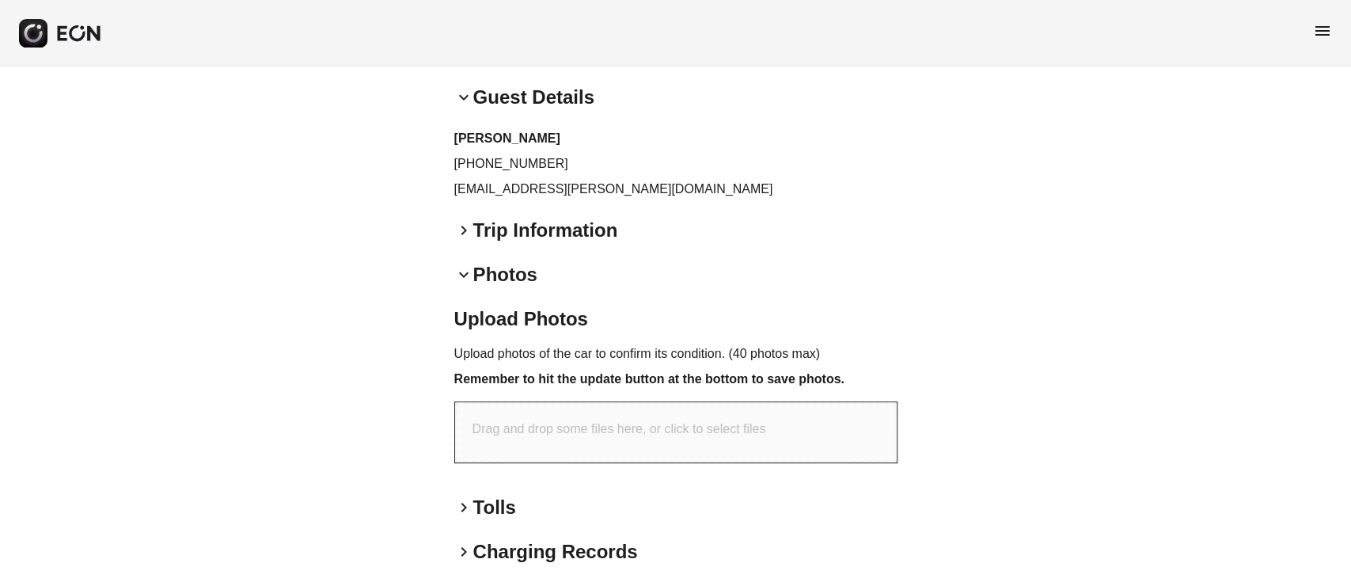
click at [483, 280] on h2 "Photos" at bounding box center [505, 274] width 64 height 25
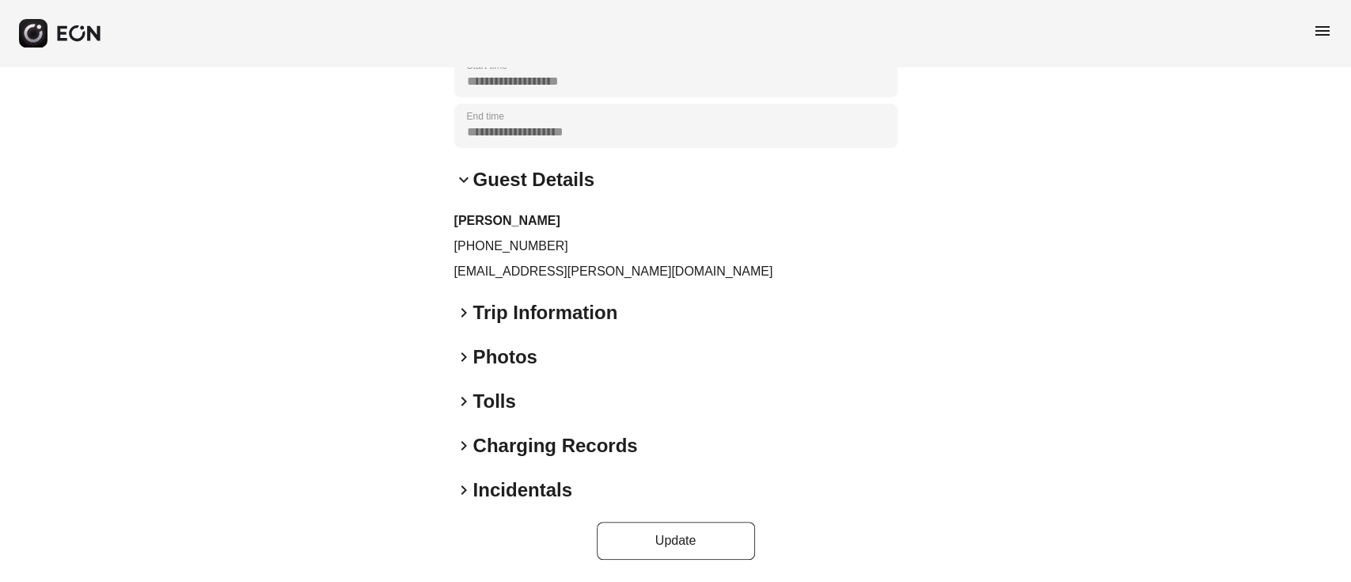
click at [554, 303] on h2 "Trip Information" at bounding box center [545, 312] width 145 height 25
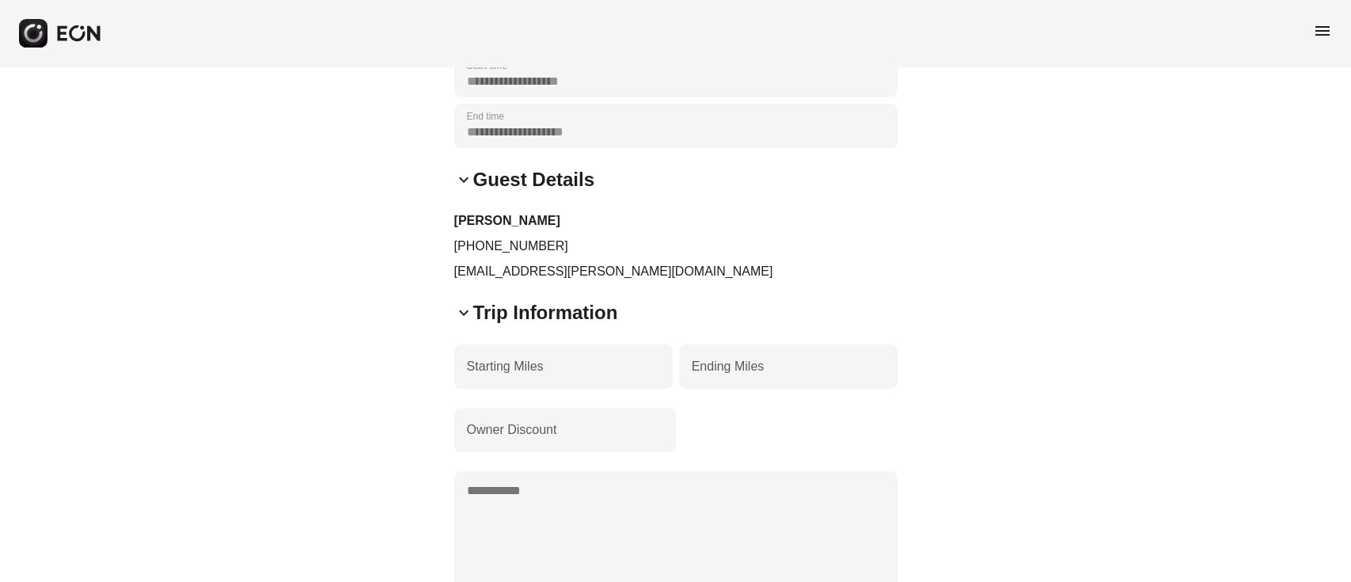
scroll to position [439, 0]
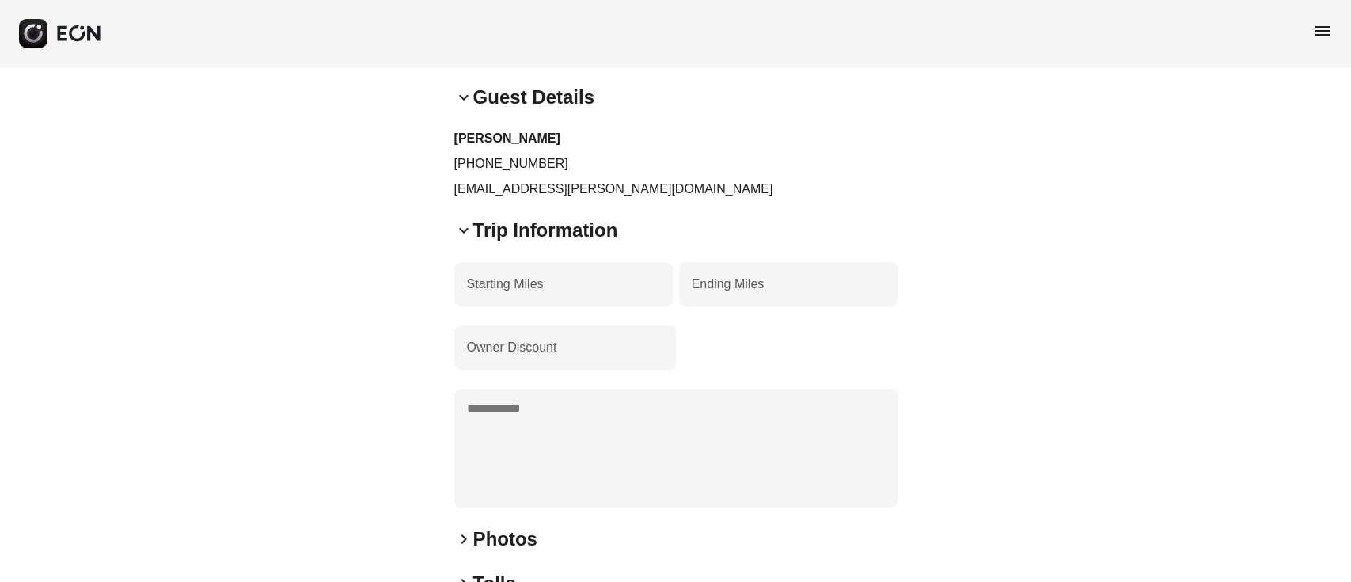
click at [500, 241] on h2 "Trip Information" at bounding box center [545, 230] width 145 height 25
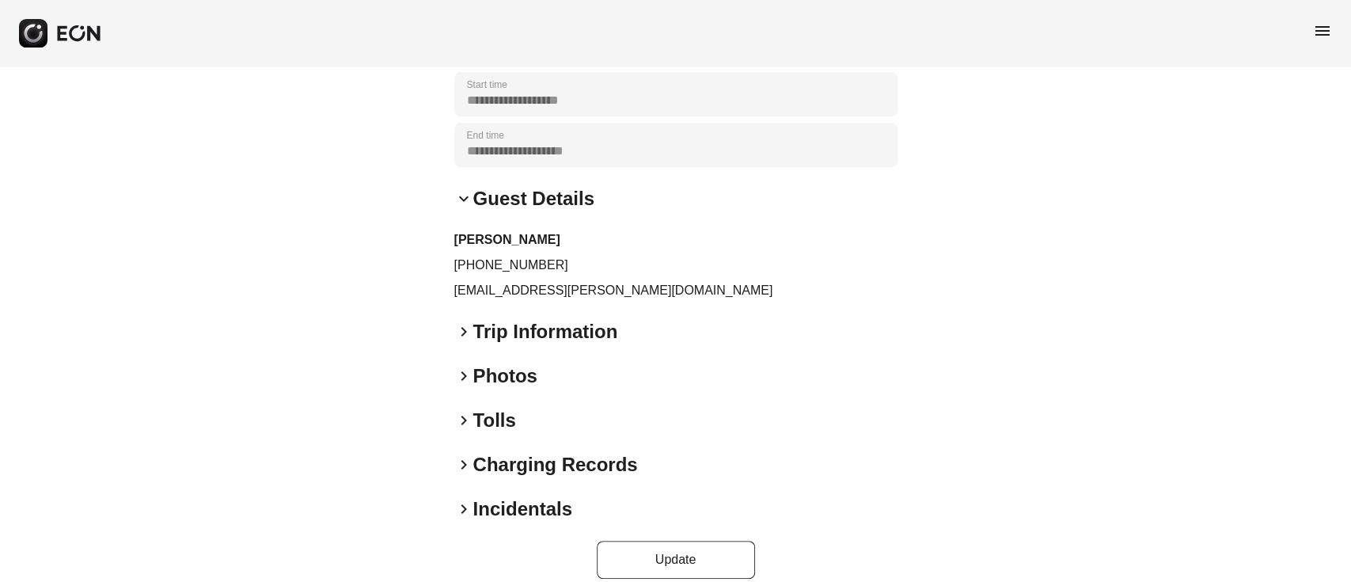
scroll to position [356, 0]
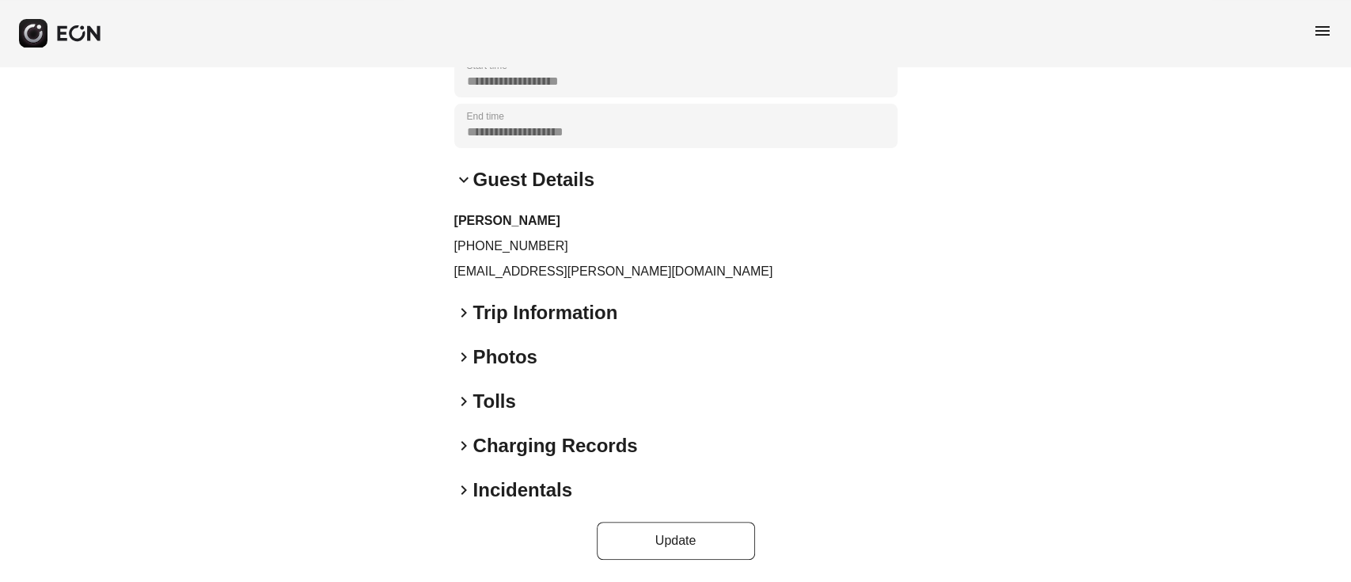
click at [515, 364] on h2 "Photos" at bounding box center [505, 356] width 64 height 25
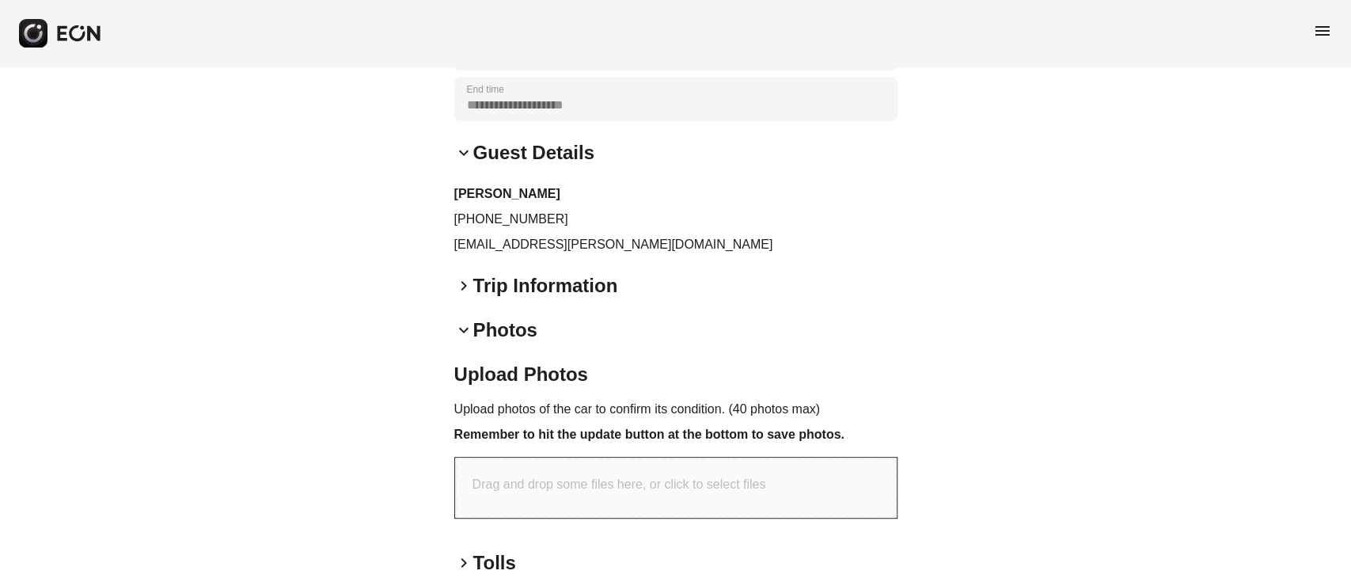
scroll to position [462, 0]
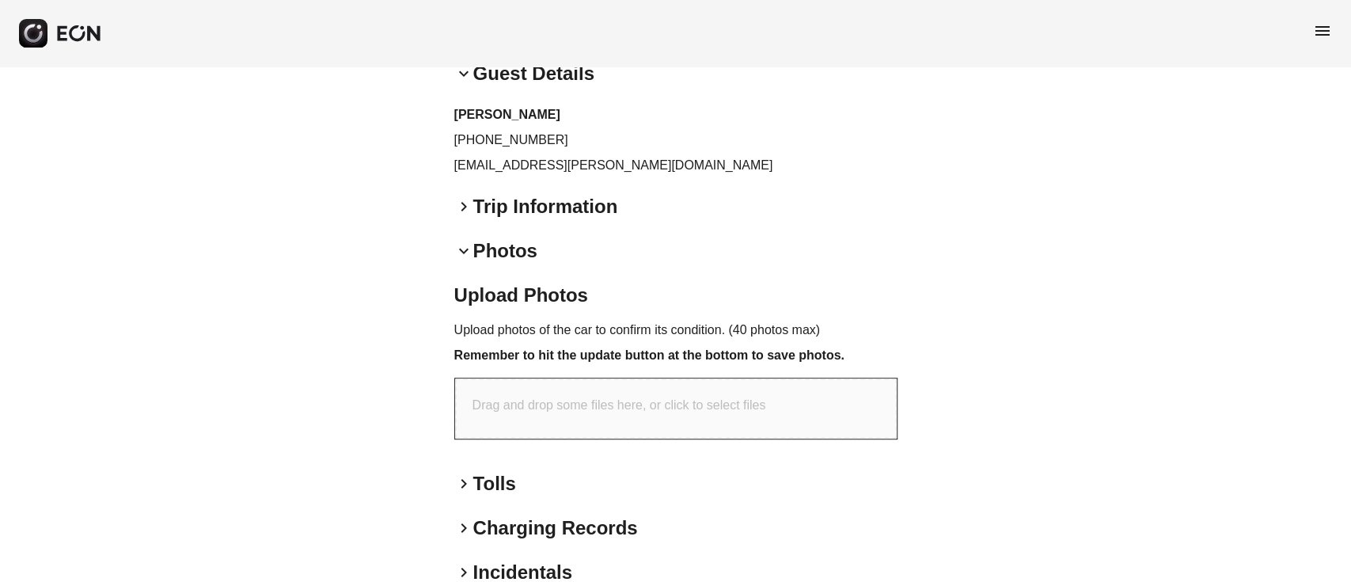
click at [552, 372] on div "Upload Photos Upload photos of the car to confirm its condition. (40 photos max…" at bounding box center [675, 367] width 443 height 169
click at [570, 416] on div "Drag and drop some files here, or click to select files" at bounding box center [676, 408] width 442 height 60
type input "**********"
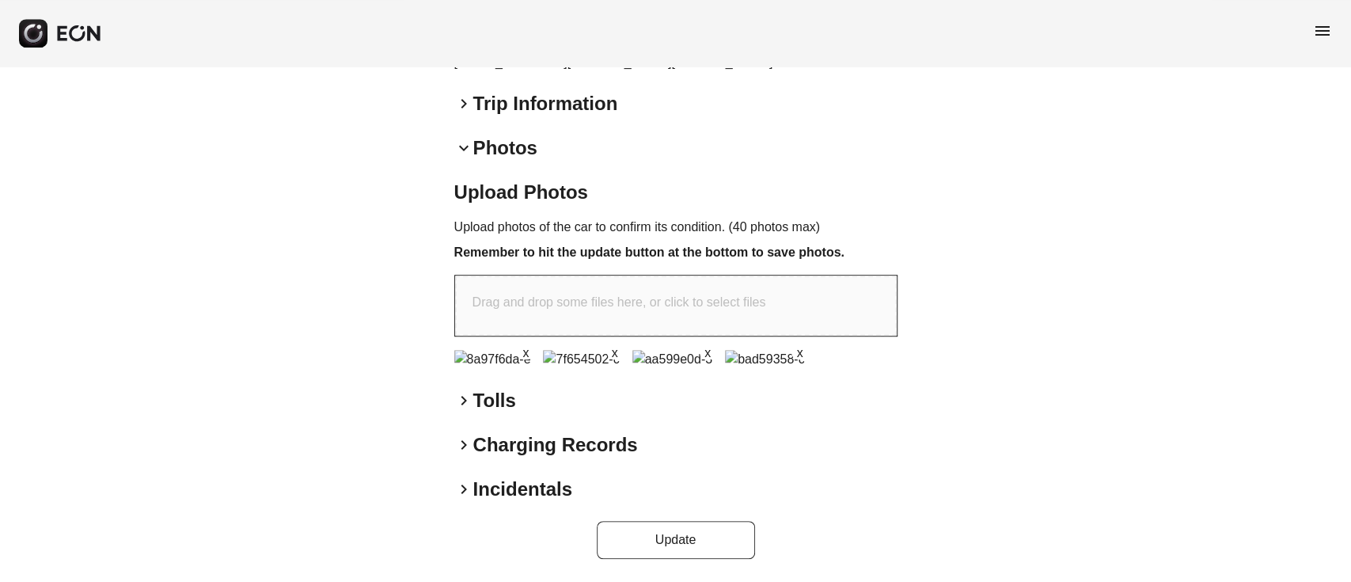
scroll to position [589, 0]
click at [670, 554] on button "Update" at bounding box center [676, 540] width 158 height 38
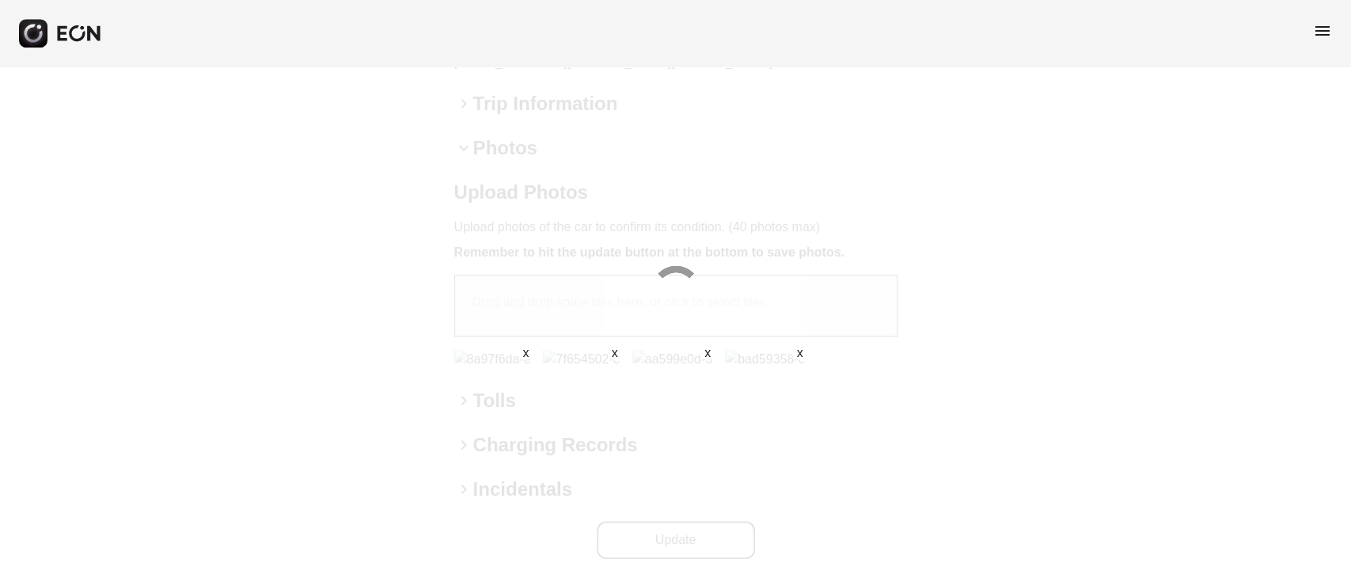
scroll to position [557, 0]
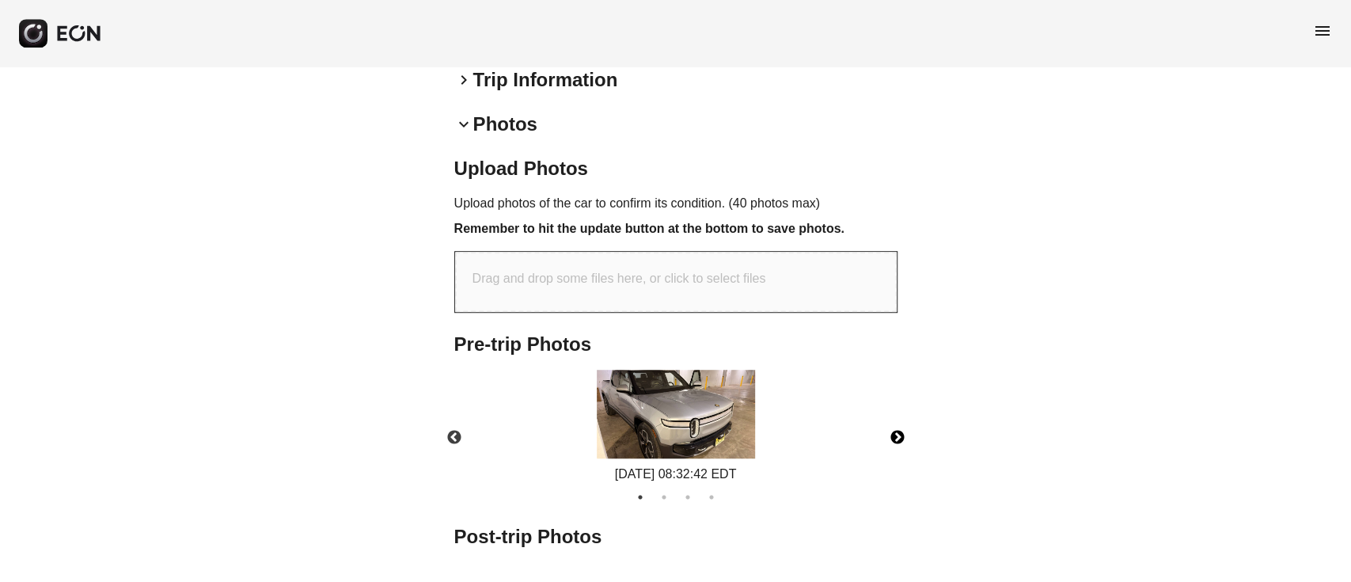
click at [897, 427] on button "Next" at bounding box center [897, 437] width 55 height 55
